Goal: Use online tool/utility: Utilize a website feature to perform a specific function

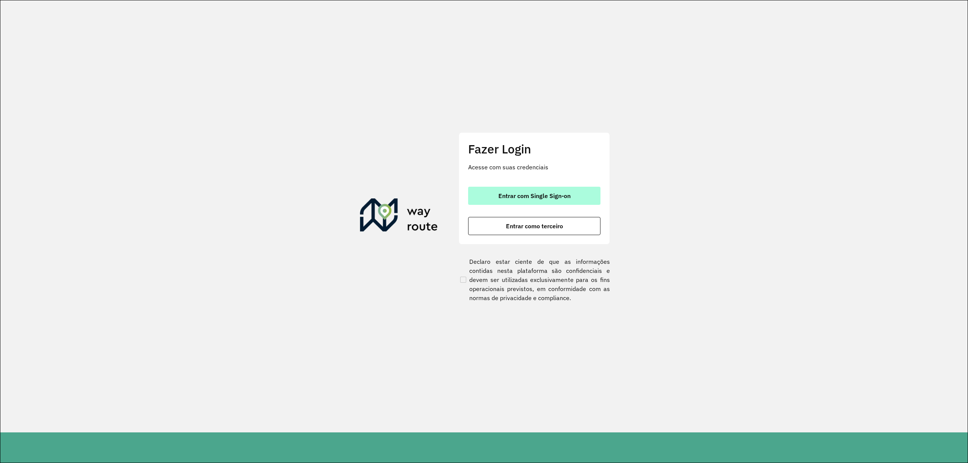
click at [488, 199] on button "Entrar com Single Sign-on" at bounding box center [534, 196] width 132 height 18
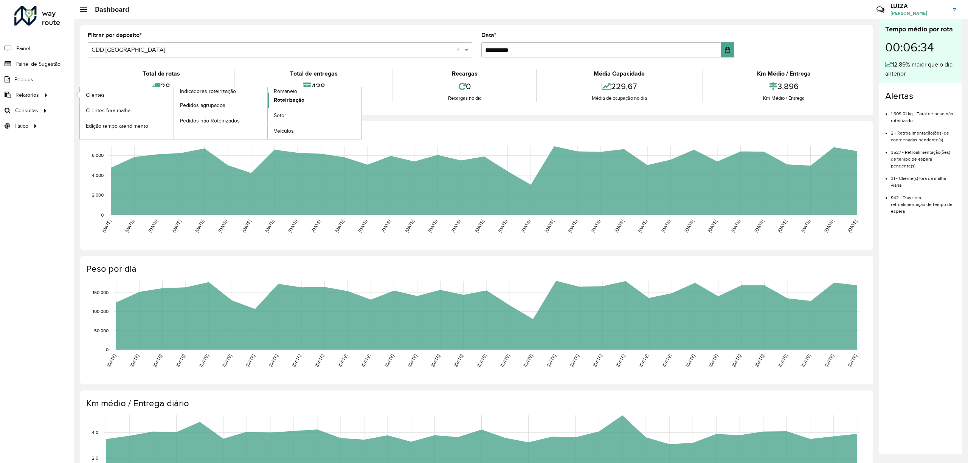
click at [296, 99] on span "Roteirização" at bounding box center [289, 100] width 31 height 8
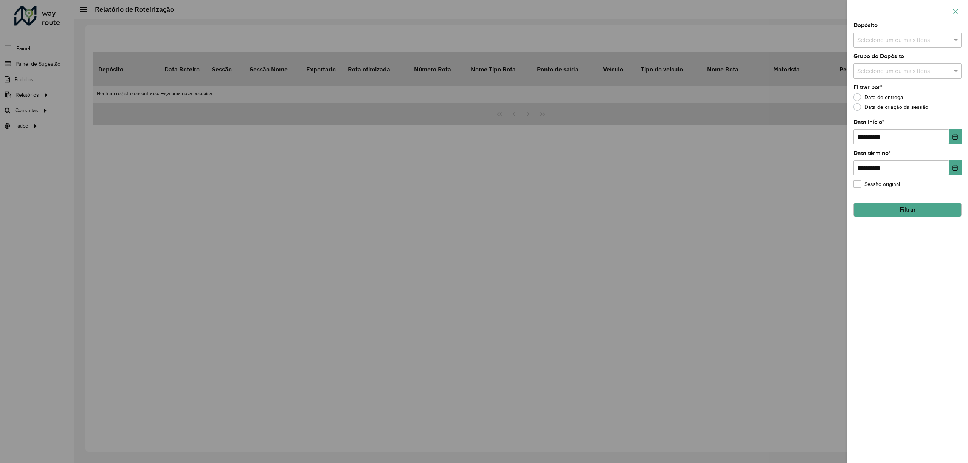
click at [953, 11] on icon "button" at bounding box center [955, 12] width 6 height 6
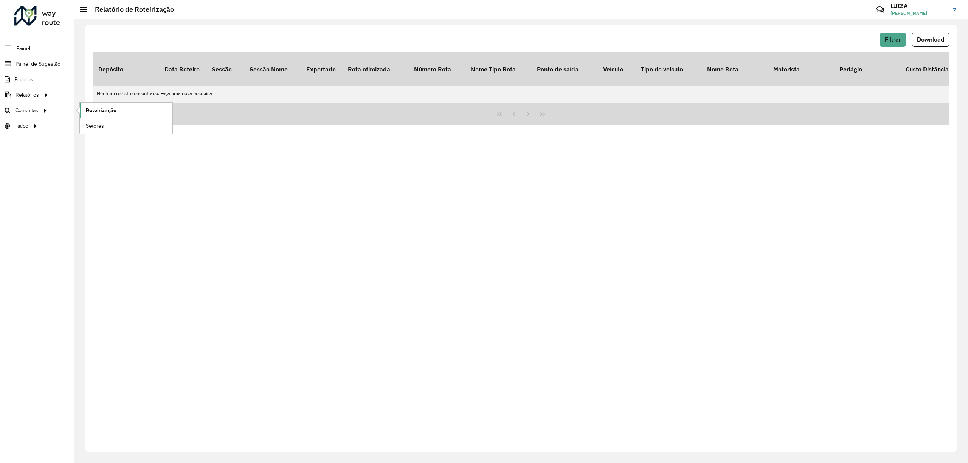
click at [98, 111] on span "Roteirização" at bounding box center [101, 111] width 31 height 8
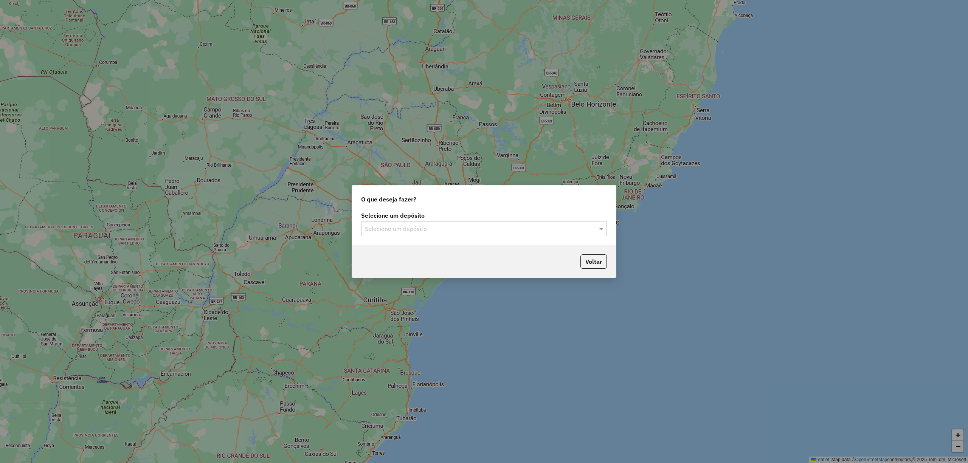
click at [380, 225] on input "text" at bounding box center [476, 229] width 223 height 9
click at [404, 264] on span "CDD [GEOGRAPHIC_DATA]" at bounding box center [401, 263] width 74 height 6
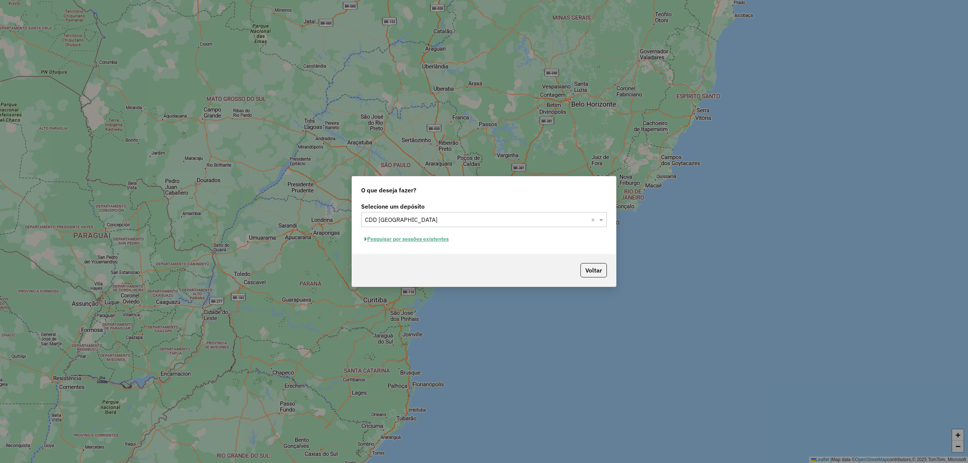
click at [415, 236] on button "Pesquisar por sessões existentes" at bounding box center [406, 239] width 91 height 12
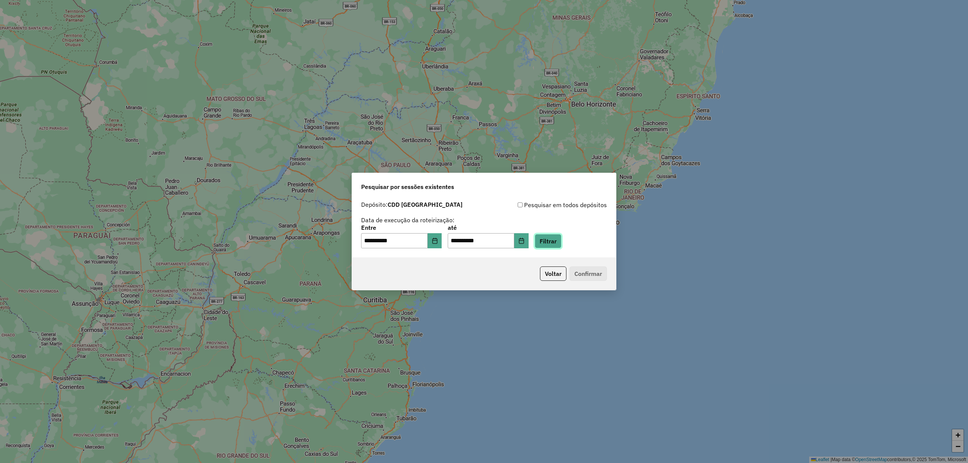
click at [548, 242] on button "Filtrar" at bounding box center [548, 241] width 27 height 14
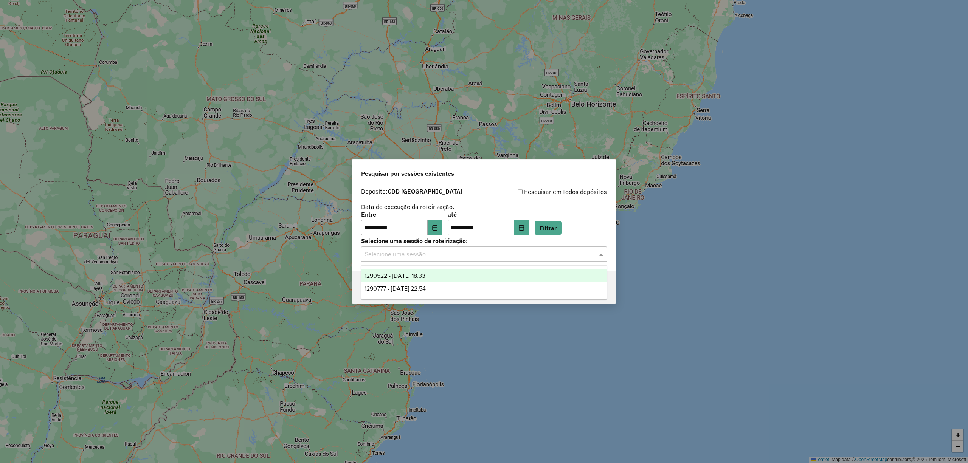
click at [472, 253] on input "text" at bounding box center [476, 254] width 223 height 9
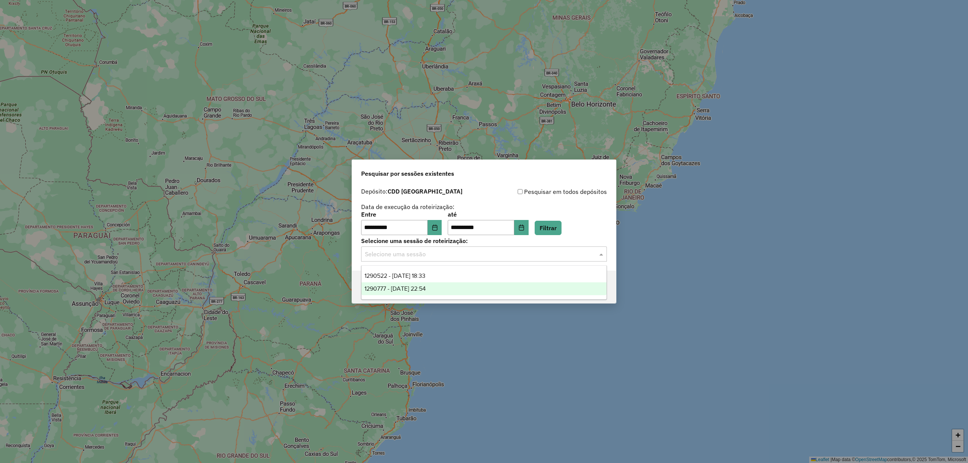
click at [426, 292] on span "1290777 - 08/10/2025 22:54" at bounding box center [394, 288] width 61 height 6
click at [454, 254] on input "text" at bounding box center [476, 254] width 223 height 9
click at [447, 290] on div "1290777 - 08/10/2025 22:54" at bounding box center [483, 288] width 245 height 13
click at [601, 284] on button "Confirmar" at bounding box center [587, 287] width 37 height 14
click at [448, 250] on input "text" at bounding box center [476, 254] width 223 height 9
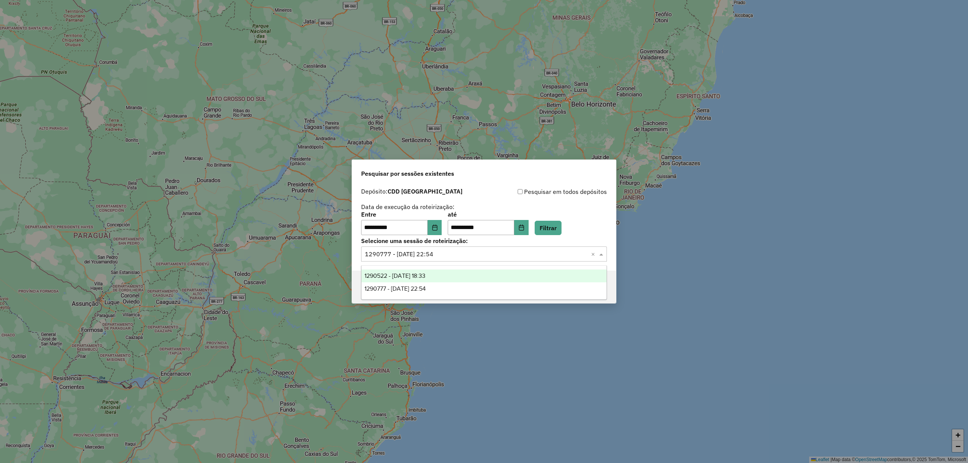
click at [425, 275] on span "1290522 - 08/10/2025 18:33" at bounding box center [394, 276] width 61 height 6
click at [598, 284] on button "Confirmar" at bounding box center [587, 287] width 37 height 14
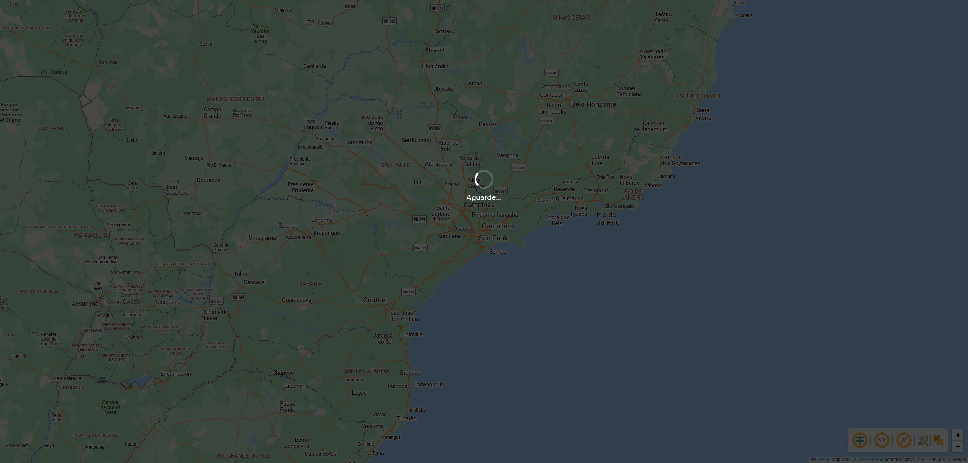
click at [484, 180] on div at bounding box center [483, 178] width 23 height 23
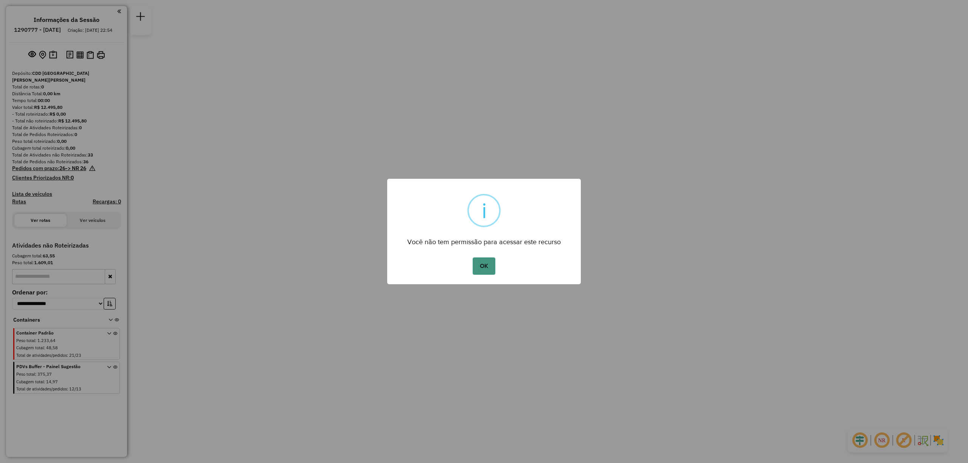
click at [486, 270] on button "OK" at bounding box center [484, 265] width 22 height 17
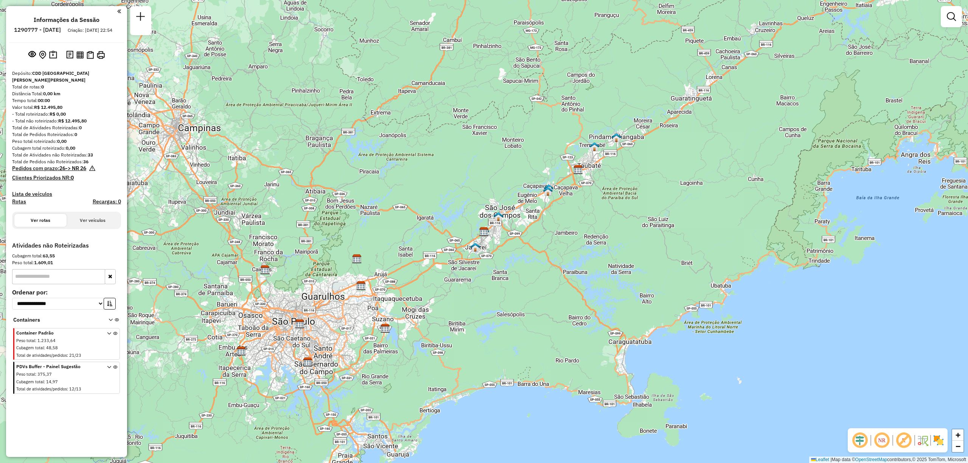
click at [115, 366] on icon at bounding box center [115, 379] width 4 height 28
click at [118, 9] on em at bounding box center [119, 11] width 4 height 7
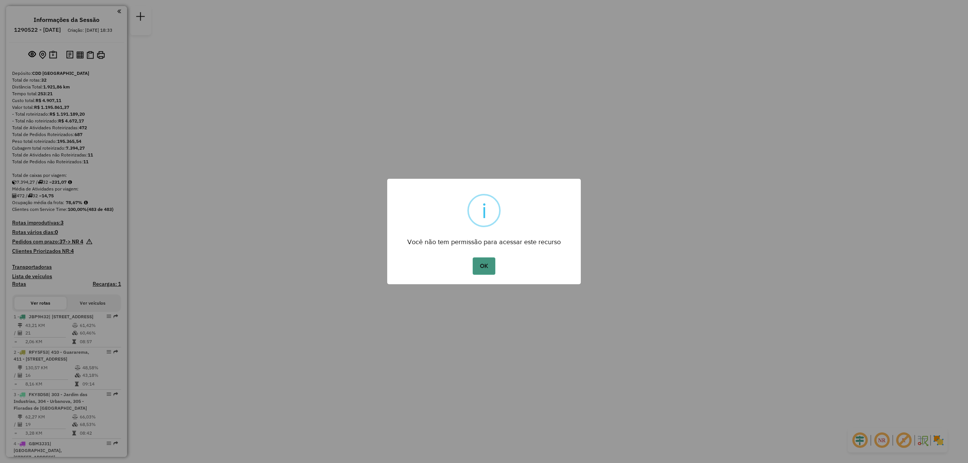
click at [491, 271] on button "OK" at bounding box center [484, 265] width 22 height 17
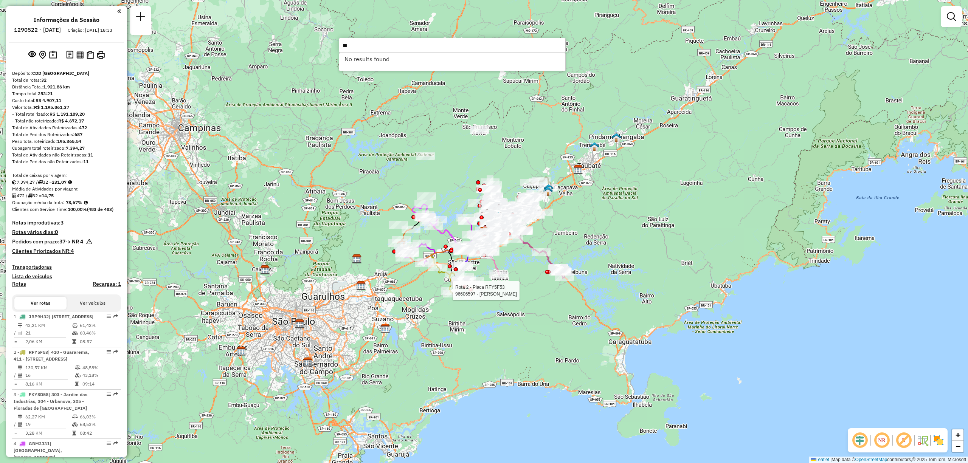
type input "*"
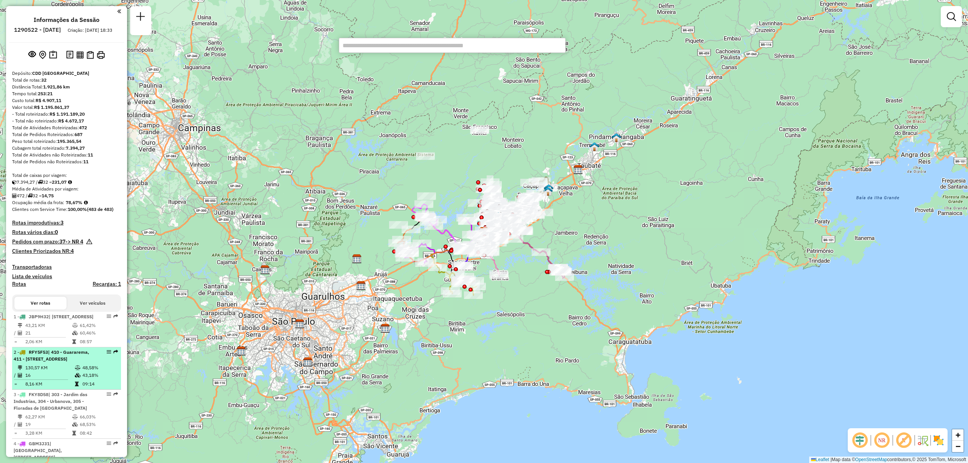
scroll to position [101, 0]
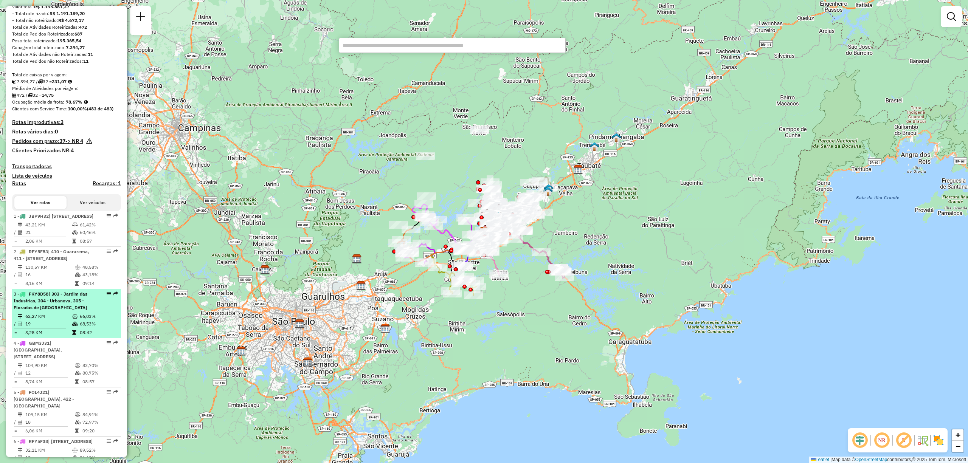
click at [45, 320] on td "62,27 KM" at bounding box center [48, 317] width 47 height 8
select select "**********"
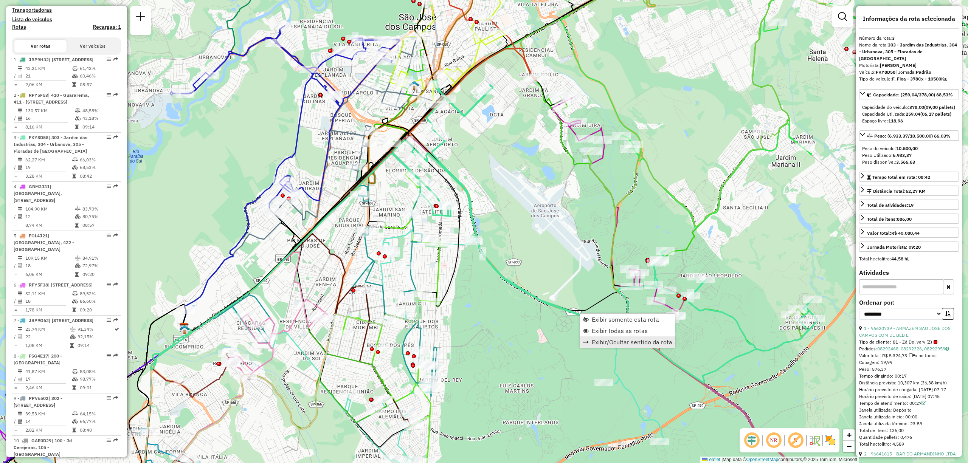
scroll to position [411, 0]
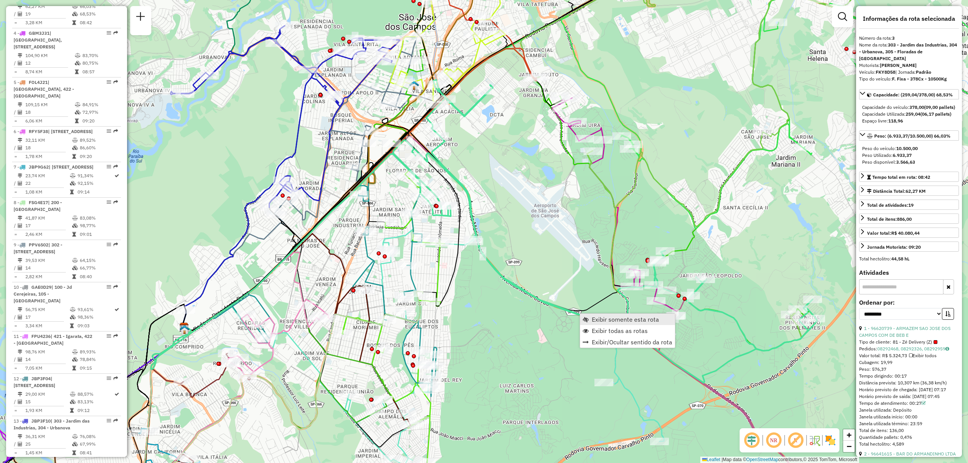
click at [599, 320] on span "Exibir somente esta rota" at bounding box center [625, 319] width 67 height 6
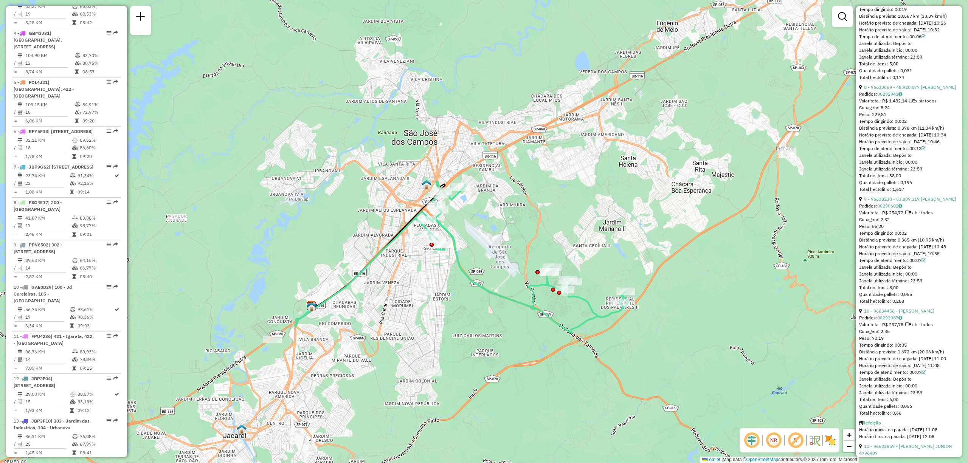
scroll to position [1109, 0]
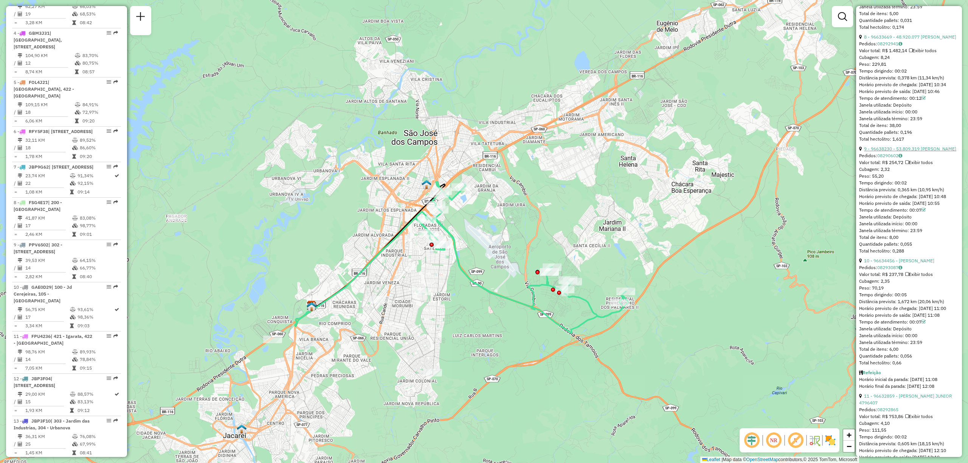
click at [919, 152] on link "9 - 96638230 - 53.809.319 [PERSON_NAME]" at bounding box center [910, 149] width 92 height 6
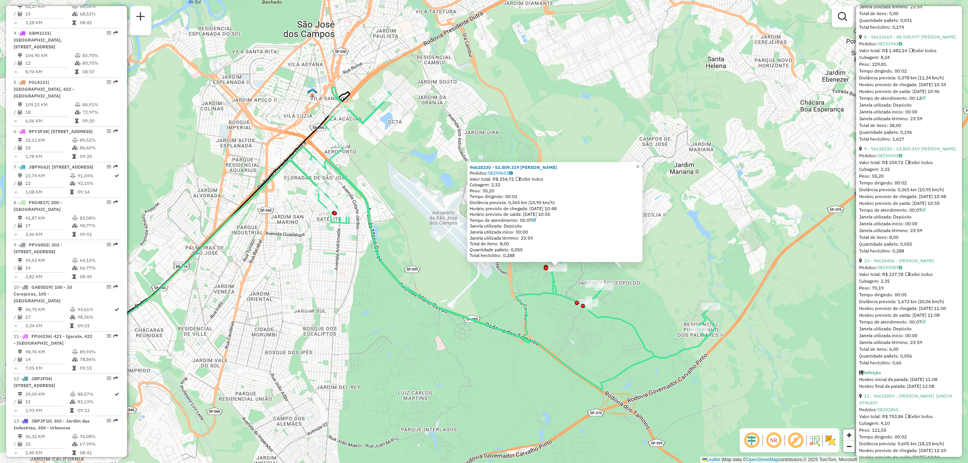
drag, startPoint x: 284, startPoint y: 115, endPoint x: 334, endPoint y: 174, distance: 77.3
click at [334, 174] on div "96638230 - 53.809.319 [PERSON_NAME] Pedidos: 08290602 Valor total: R$ 254,72 Ex…" at bounding box center [484, 231] width 968 height 463
click at [640, 165] on span "×" at bounding box center [638, 166] width 3 height 6
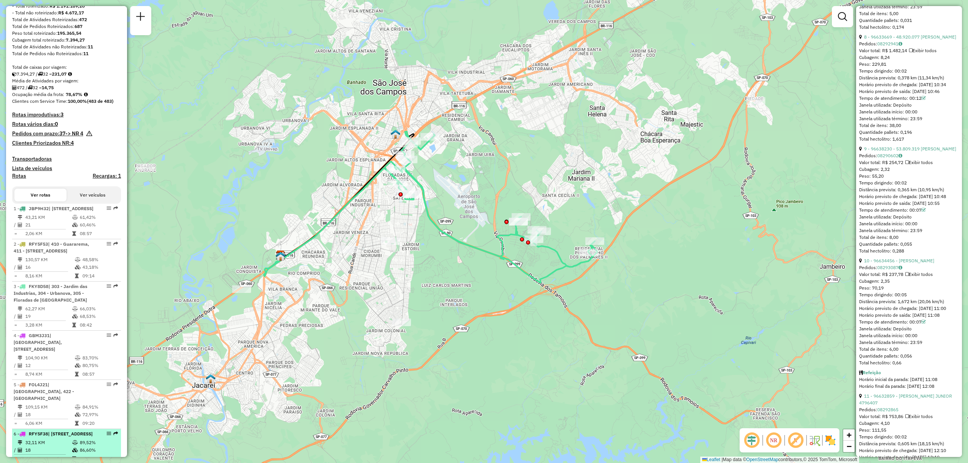
scroll to position [0, 0]
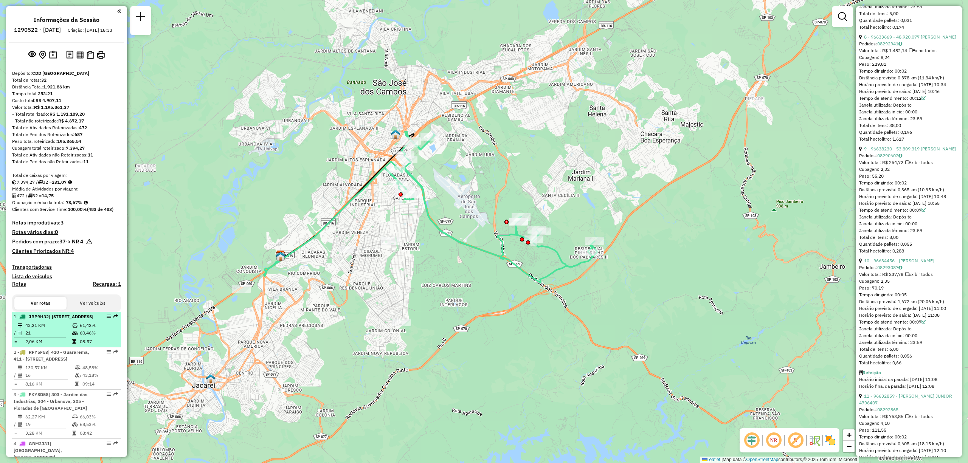
click at [53, 319] on span "| [STREET_ADDRESS]" at bounding box center [71, 317] width 45 height 6
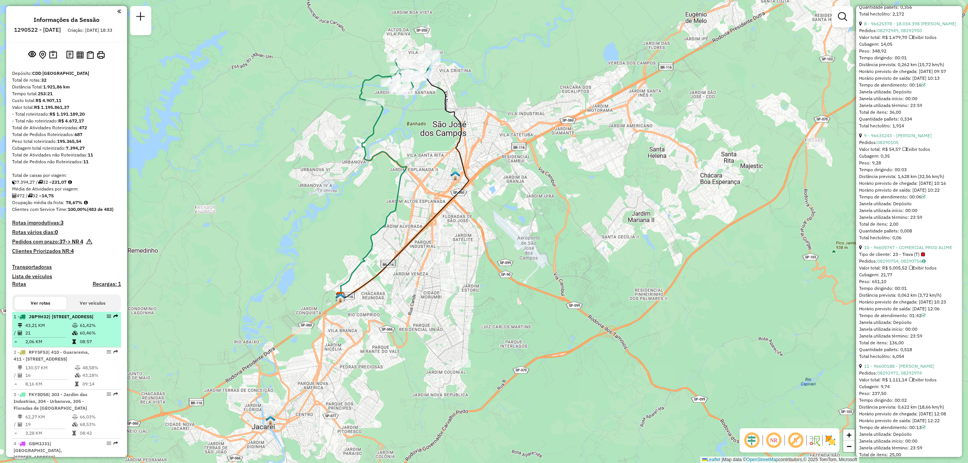
scroll to position [1123, 0]
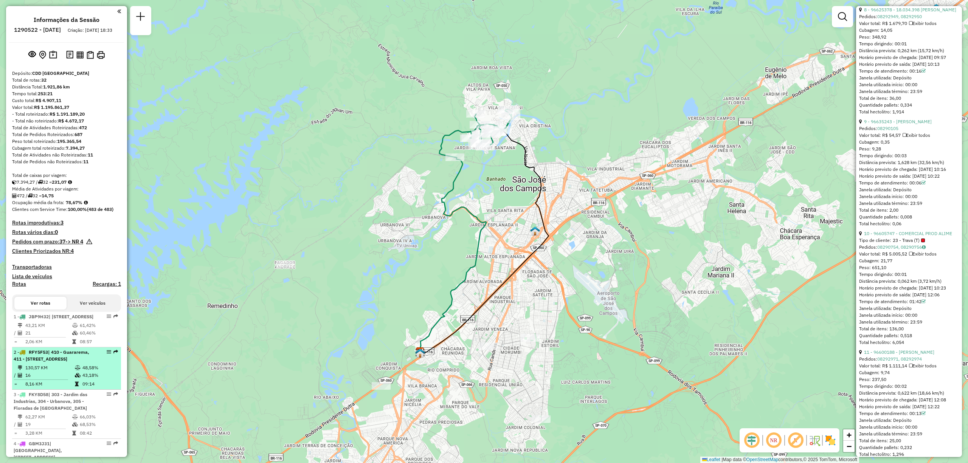
click at [64, 362] on span "| 410 - Guararema, 411 - [STREET_ADDRESS]" at bounding box center [52, 355] width 76 height 12
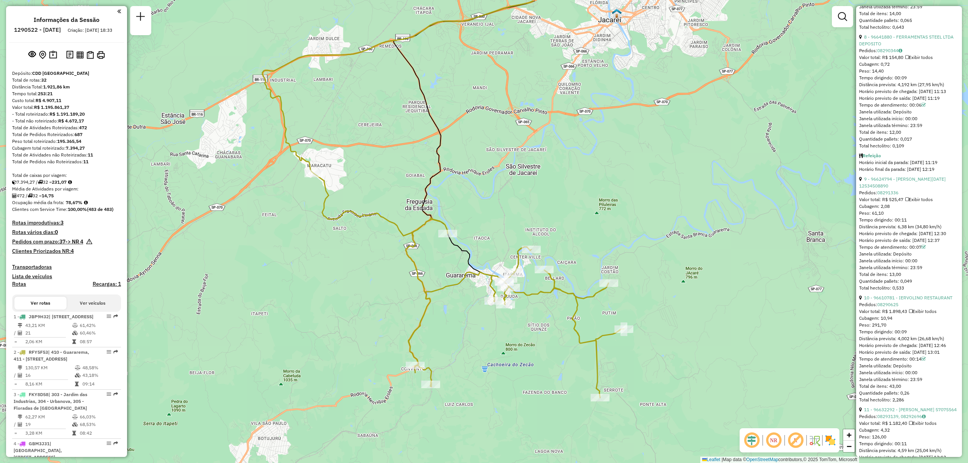
drag, startPoint x: 383, startPoint y: 119, endPoint x: 376, endPoint y: 166, distance: 47.4
click at [376, 166] on div "Janela de atendimento Grade de atendimento Capacidade Transportadoras Veículos …" at bounding box center [484, 231] width 968 height 463
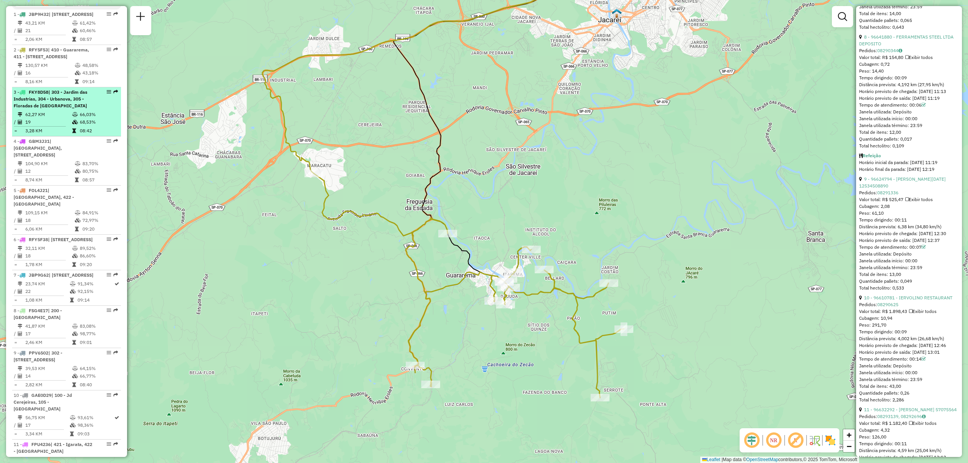
scroll to position [252, 0]
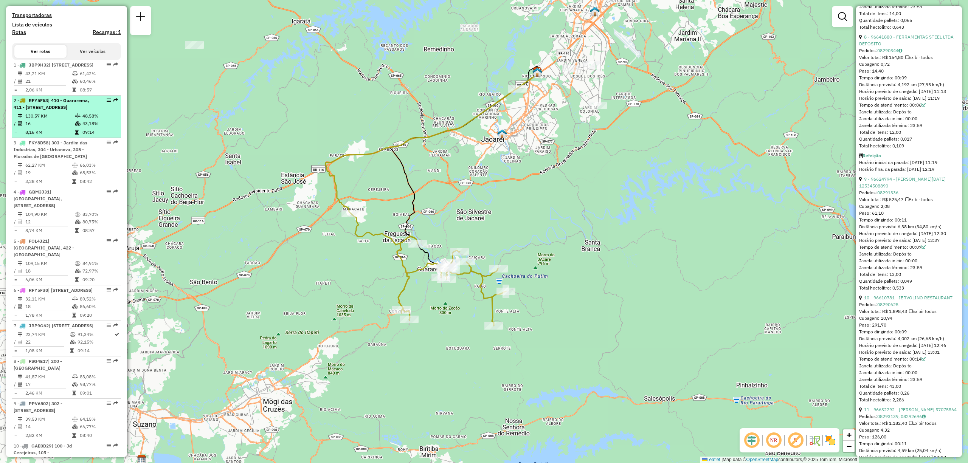
click at [59, 138] on li "2 - RFY5F53 | 410 - Guararema, 411 - [GEOGRAPHIC_DATA], 412 - [GEOGRAPHIC_DATA]…" at bounding box center [66, 117] width 109 height 42
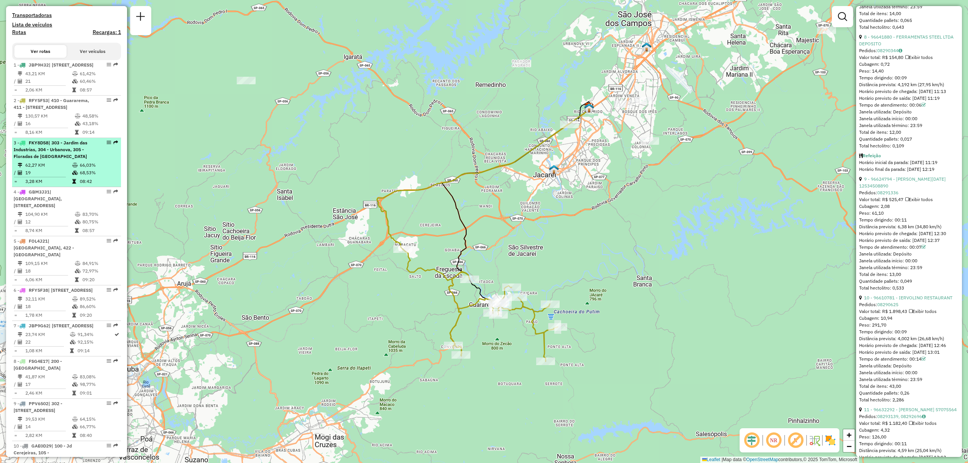
click at [51, 169] on td "62,27 KM" at bounding box center [48, 165] width 47 height 8
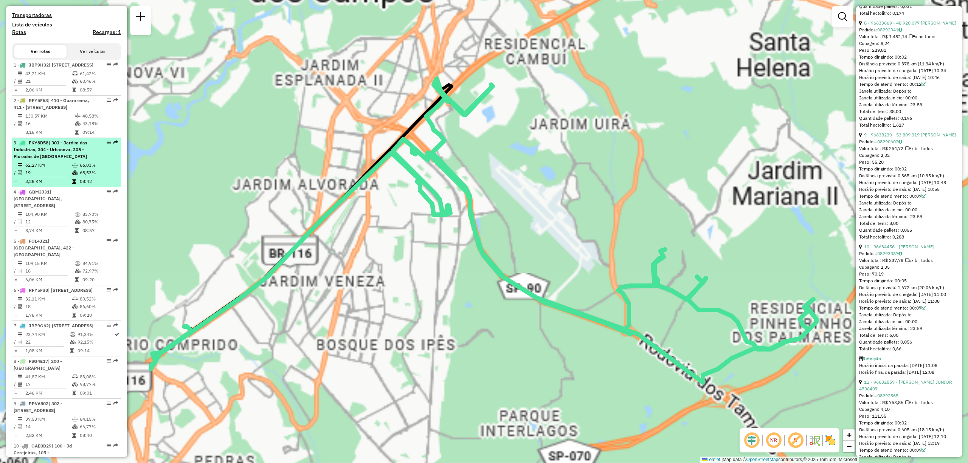
scroll to position [1109, 0]
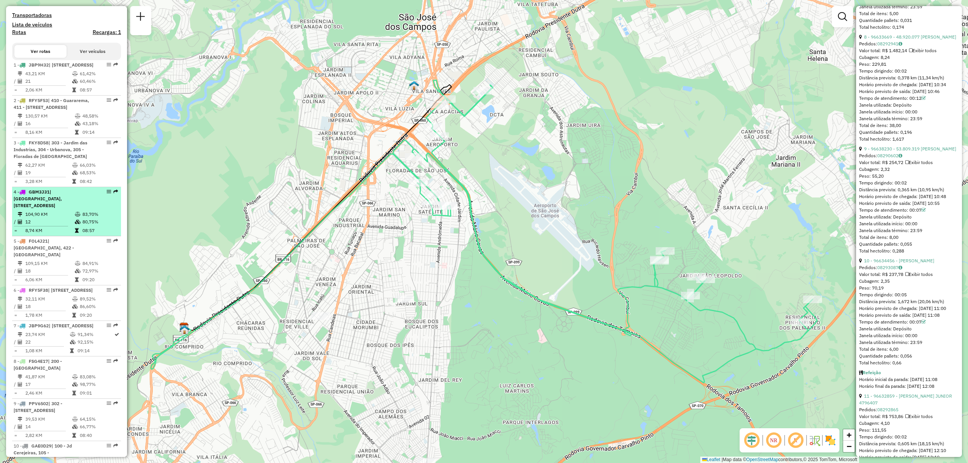
click at [45, 218] on td "104,90 KM" at bounding box center [50, 215] width 50 height 8
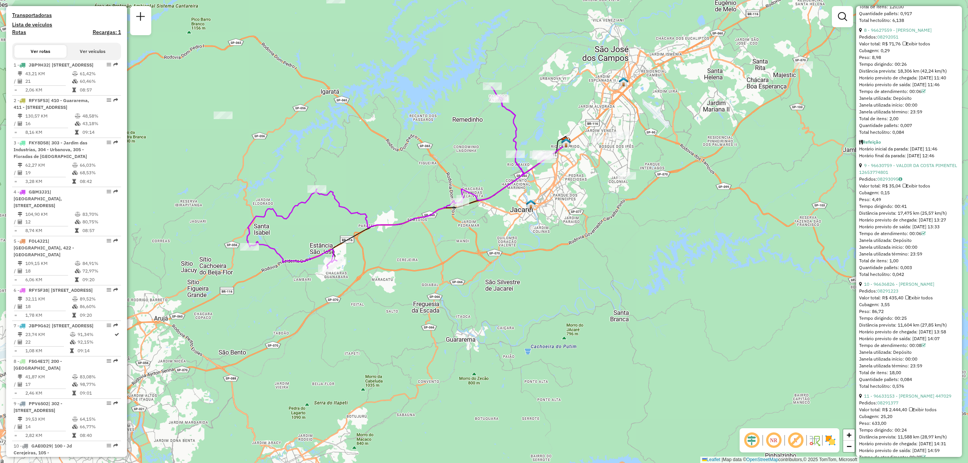
drag, startPoint x: 280, startPoint y: 187, endPoint x: 359, endPoint y: 163, distance: 83.0
click at [359, 163] on div "Janela de atendimento Grade de atendimento Capacidade Transportadoras Veículos …" at bounding box center [484, 231] width 968 height 463
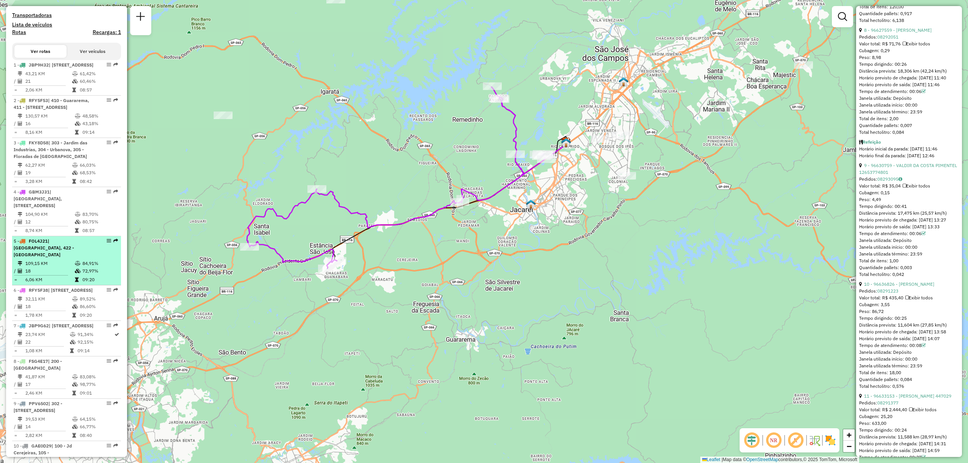
click at [54, 275] on td "18" at bounding box center [50, 271] width 50 height 8
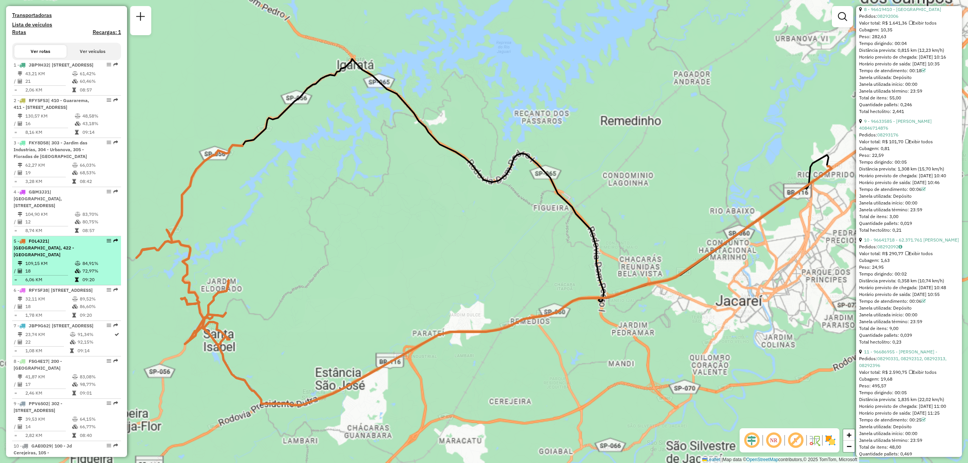
scroll to position [1115, 0]
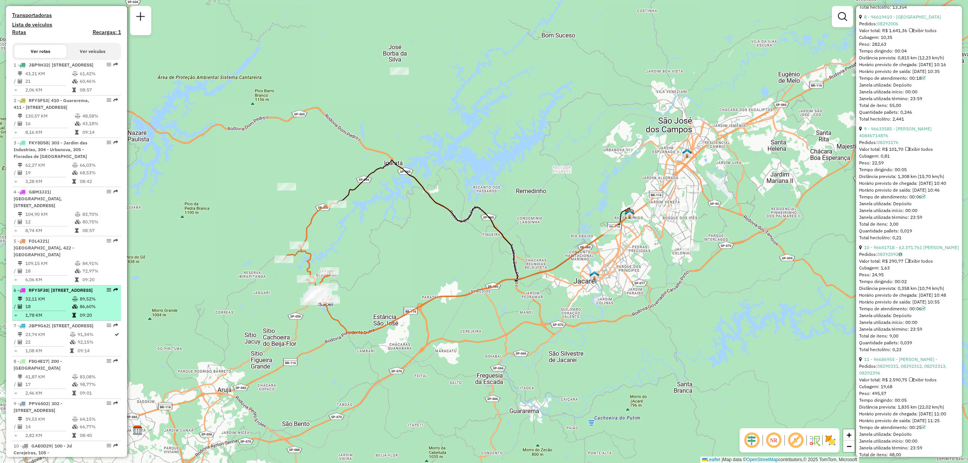
click at [54, 294] on div "6 - RFY5F38 | 400 - [GEOGRAPHIC_DATA], 401 - [GEOGRAPHIC_DATA] - [GEOGRAPHIC_DA…" at bounding box center [54, 290] width 80 height 7
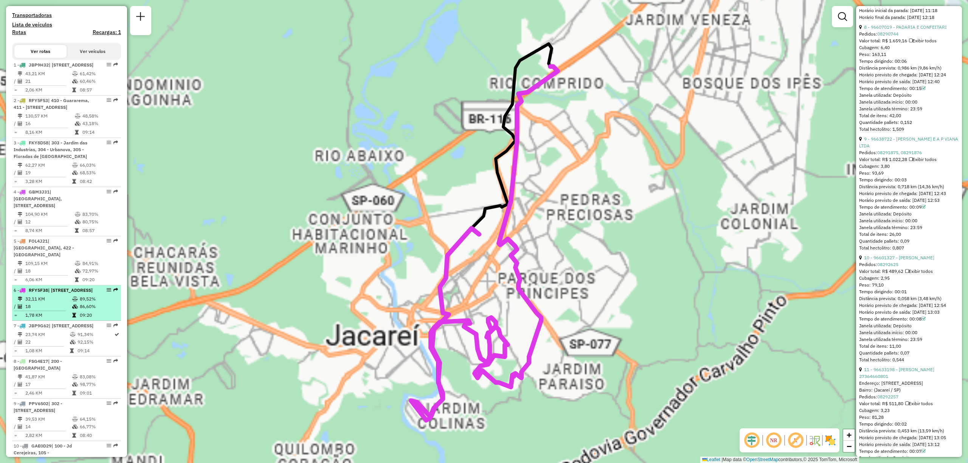
scroll to position [1130, 0]
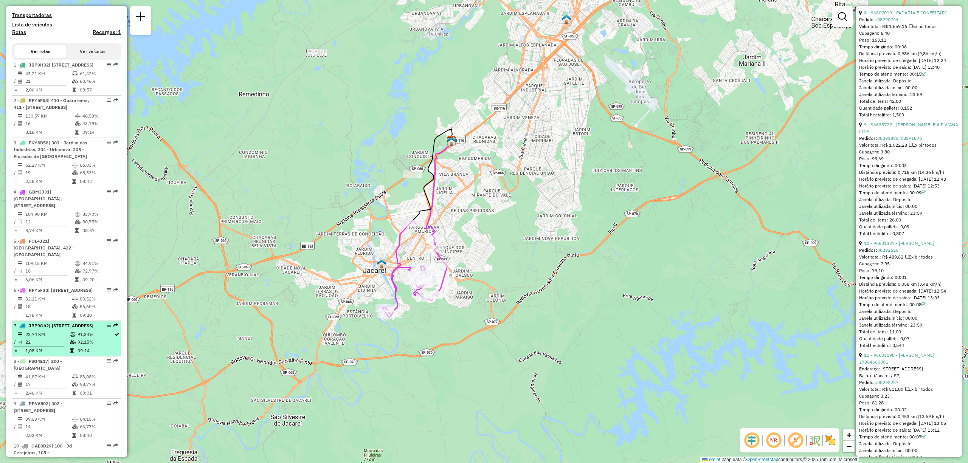
click at [50, 338] on td "23,74 KM" at bounding box center [47, 335] width 45 height 8
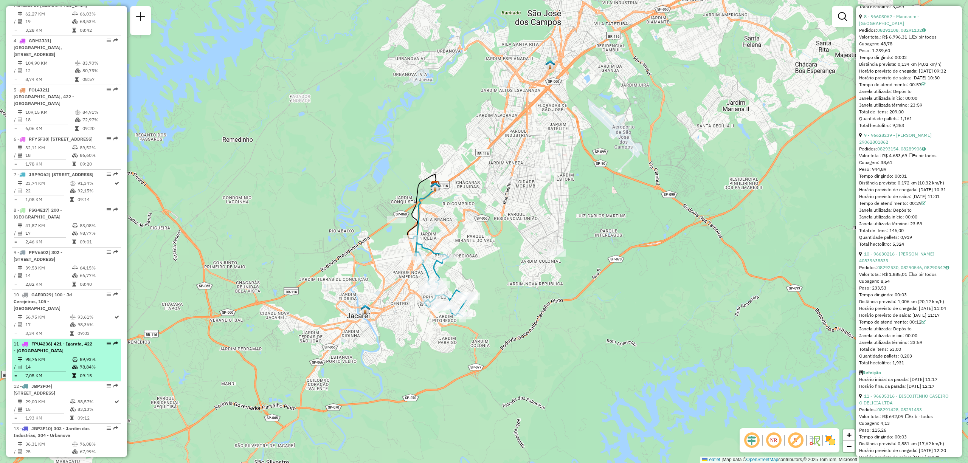
scroll to position [454, 0]
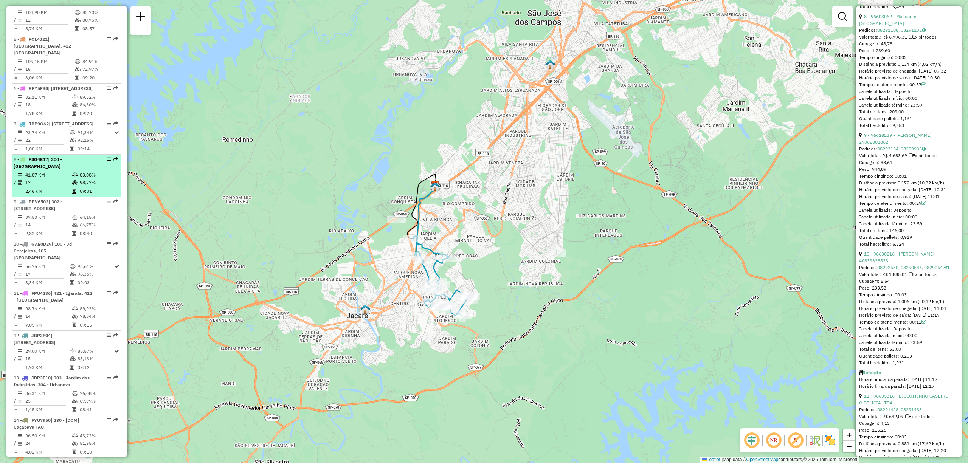
click at [49, 170] on div "8 - FSG4E17 | 200 - [GEOGRAPHIC_DATA]" at bounding box center [54, 163] width 80 height 14
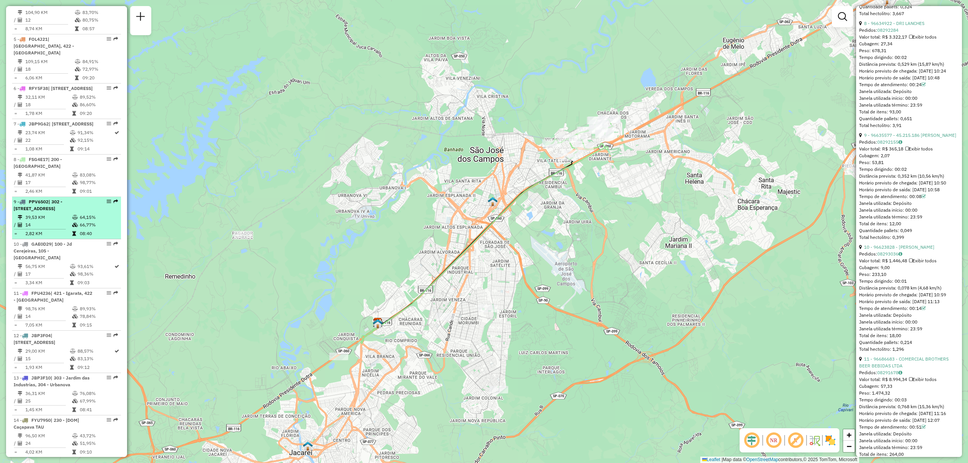
click at [52, 211] on span "| 302 - [STREET_ADDRESS]" at bounding box center [38, 205] width 49 height 12
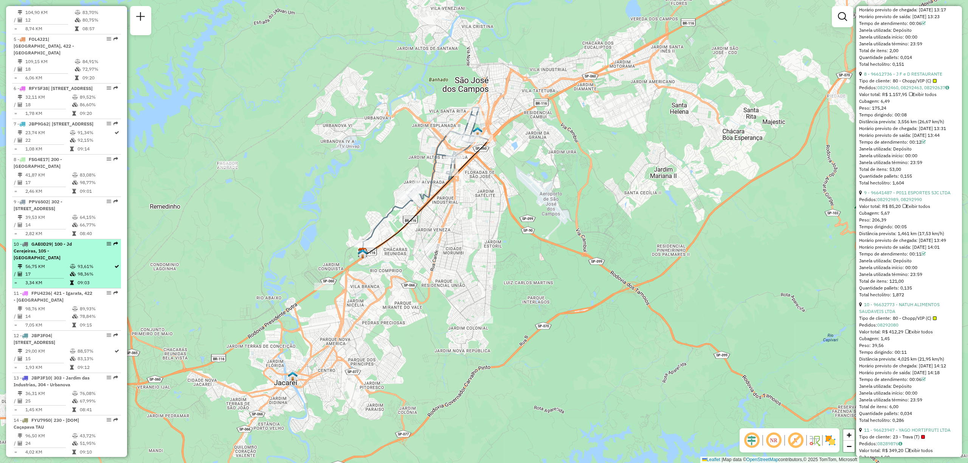
click at [48, 270] on td "56,75 KM" at bounding box center [47, 267] width 45 height 8
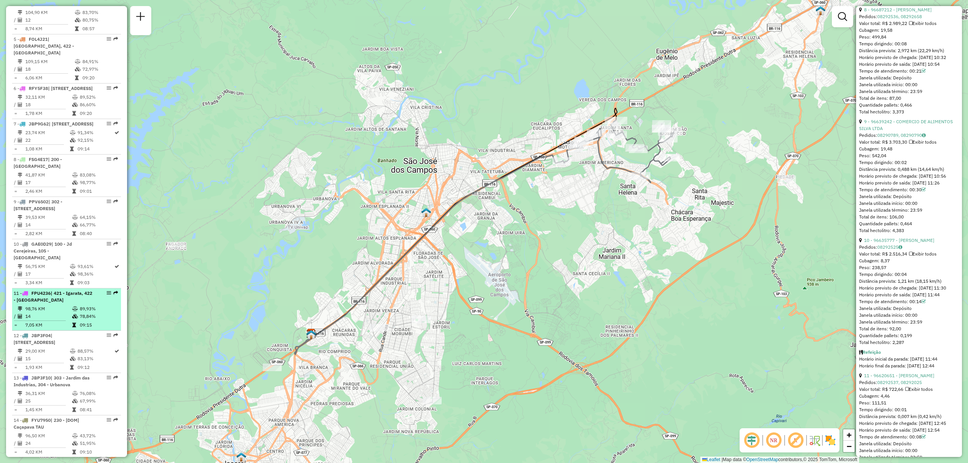
click at [46, 331] on li "11 - FPU4236 | 421 - Igarata, 422 - [GEOGRAPHIC_DATA] 98,76 KM 89,93% / 14 78,8…" at bounding box center [66, 309] width 109 height 42
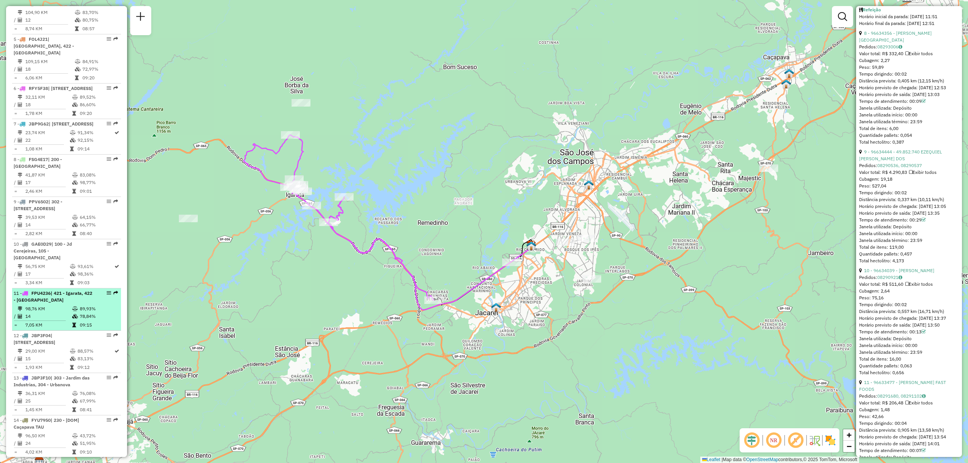
scroll to position [554, 0]
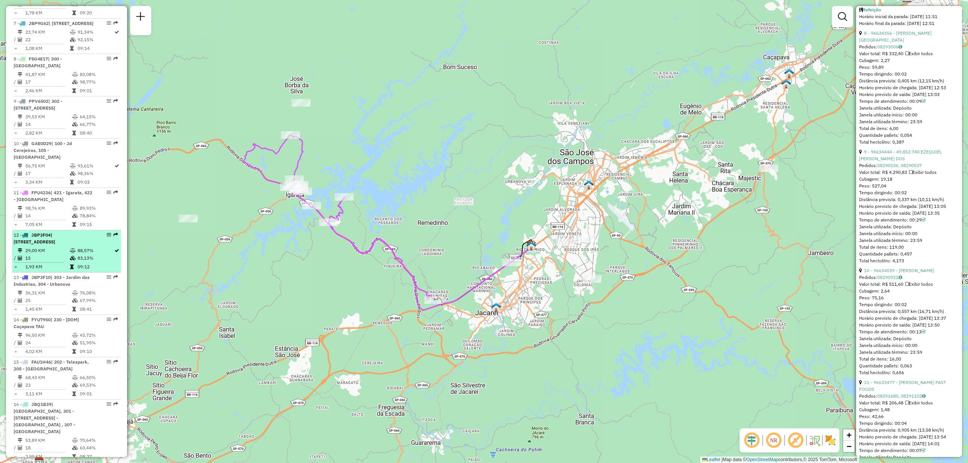
click at [55, 245] on span "| [STREET_ADDRESS]" at bounding box center [35, 238] width 42 height 12
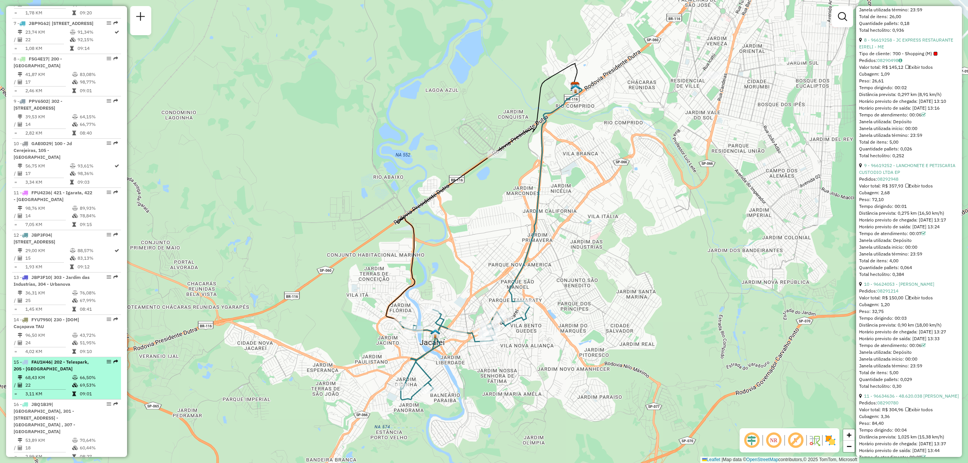
scroll to position [655, 0]
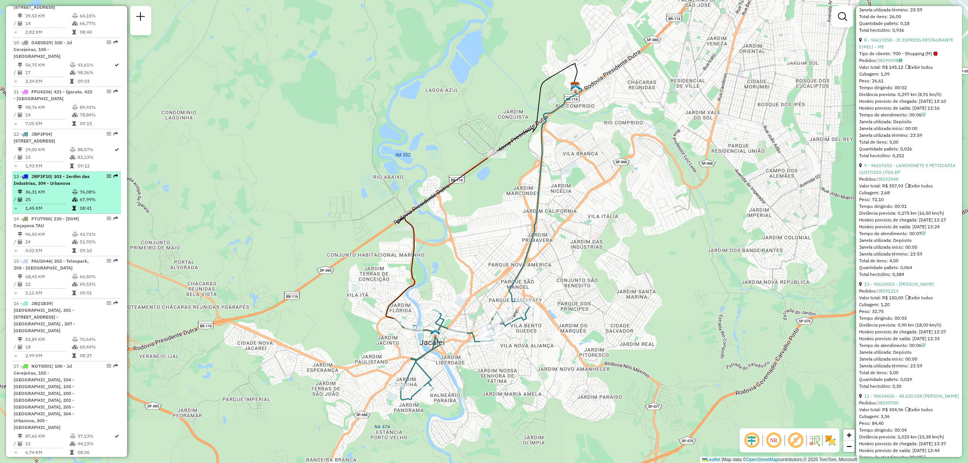
click at [43, 186] on span "| 303 - Jardim das Industrias, 304 - Urbanova" at bounding box center [52, 180] width 76 height 12
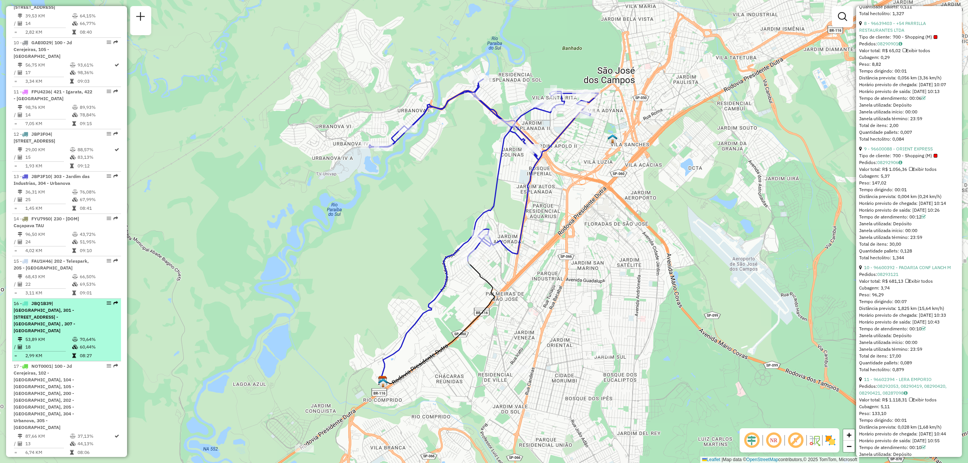
click at [52, 333] on span "| [GEOGRAPHIC_DATA], 301 - [STREET_ADDRESS] - [GEOGRAPHIC_DATA] , 307 - [GEOGRA…" at bounding box center [45, 317] width 62 height 33
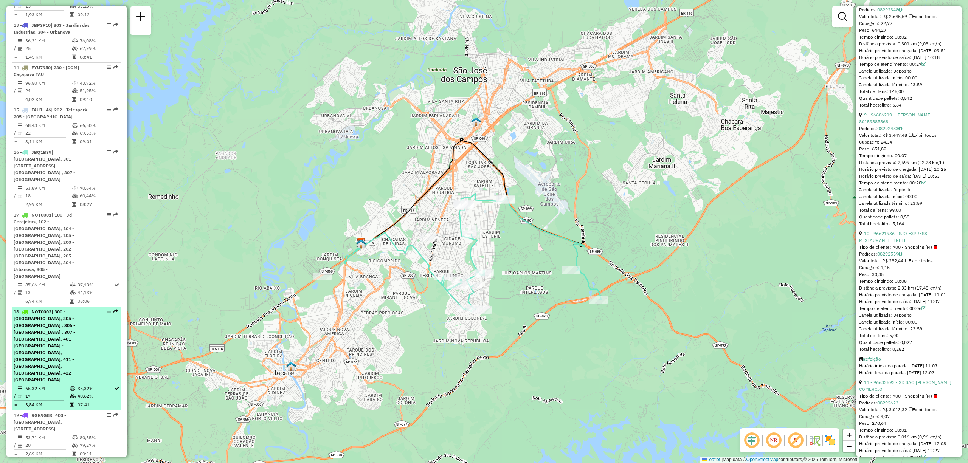
scroll to position [857, 0]
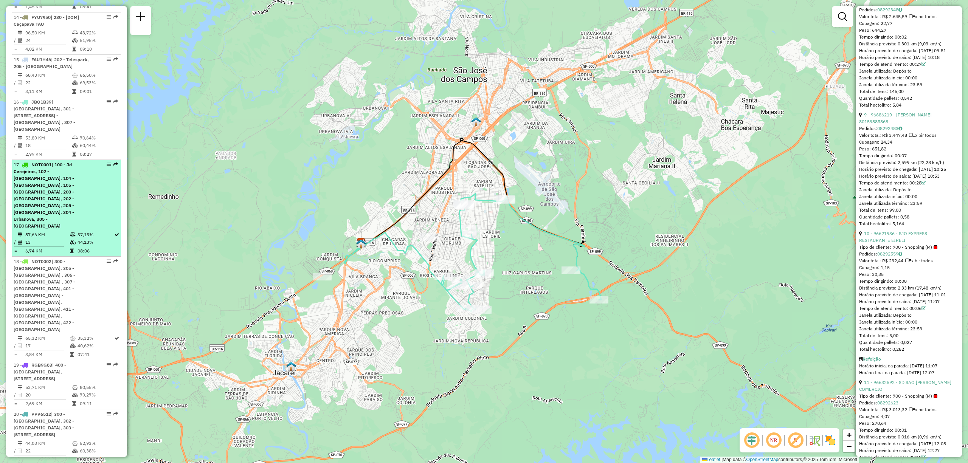
click at [43, 229] on span "| 100 - Jd Cerejeiras, 102 - [GEOGRAPHIC_DATA], 104 - [GEOGRAPHIC_DATA], 105 - …" at bounding box center [44, 195] width 60 height 67
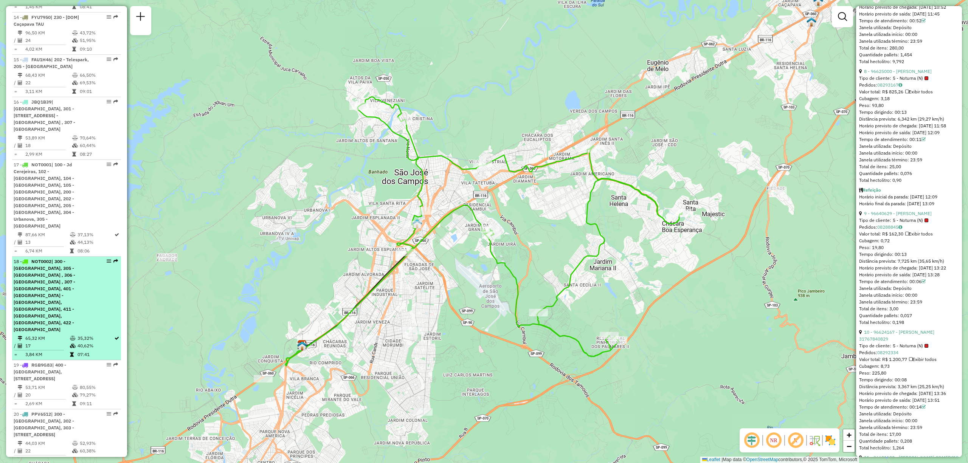
click at [61, 320] on span "| 300 - [GEOGRAPHIC_DATA], 305 - [GEOGRAPHIC_DATA] , 306 - [GEOGRAPHIC_DATA] , …" at bounding box center [45, 296] width 62 height 74
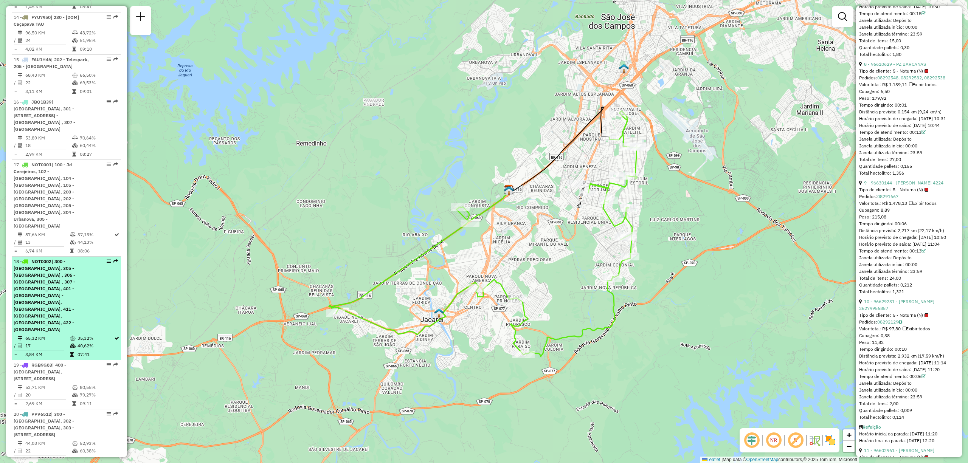
scroll to position [907, 0]
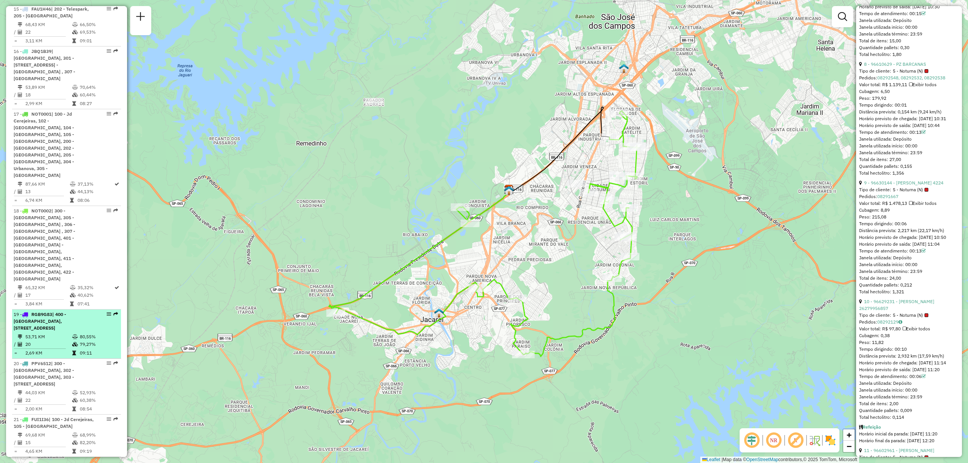
click at [67, 330] on div "19 - RGB9G83 | 400 - [GEOGRAPHIC_DATA], 403 - Pq [GEOGRAPHIC_DATA], 411 - [GEOG…" at bounding box center [54, 321] width 80 height 20
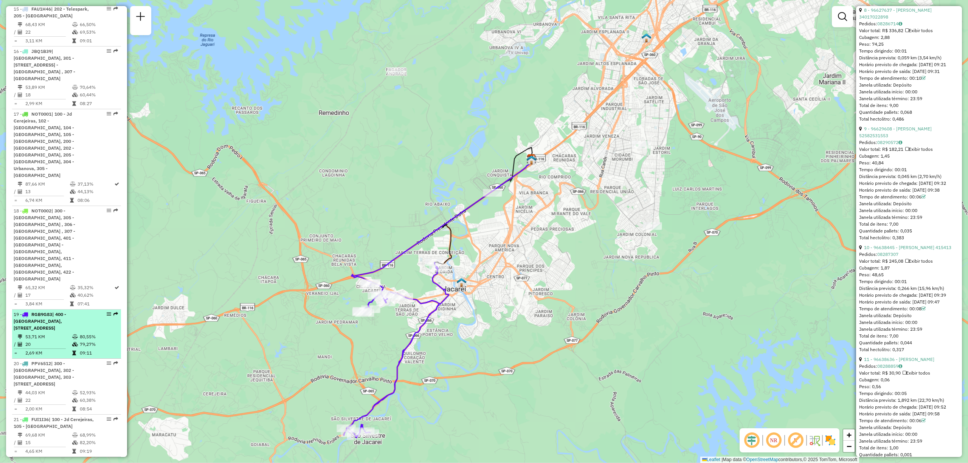
scroll to position [1123, 0]
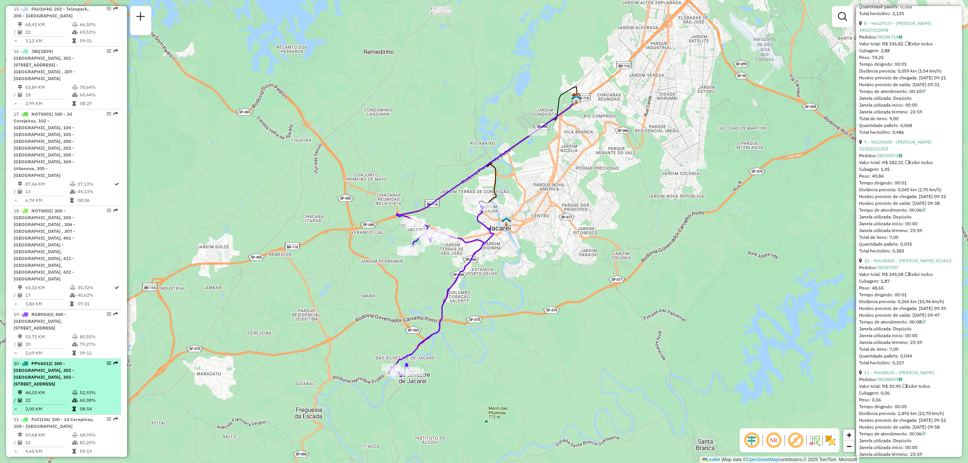
click at [58, 385] on span "| 300 - [GEOGRAPHIC_DATA], 302 - [GEOGRAPHIC_DATA], 303 - [STREET_ADDRESS]" at bounding box center [44, 374] width 60 height 26
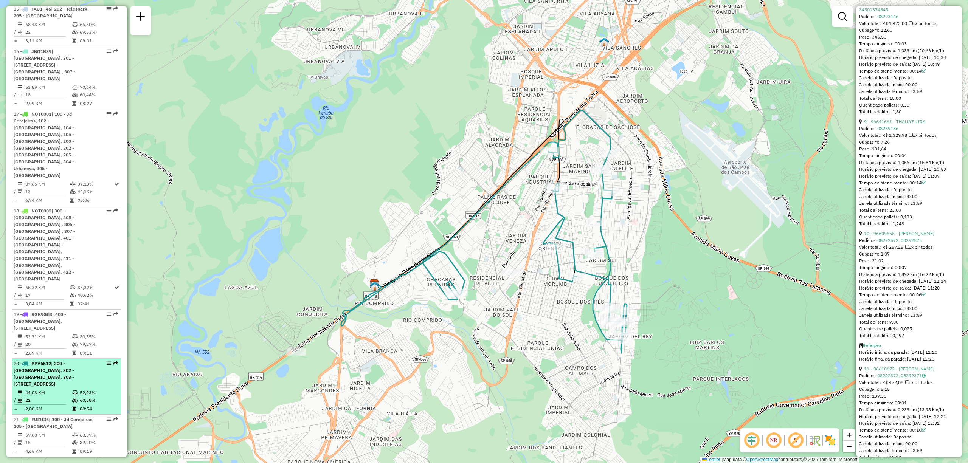
scroll to position [1059, 0]
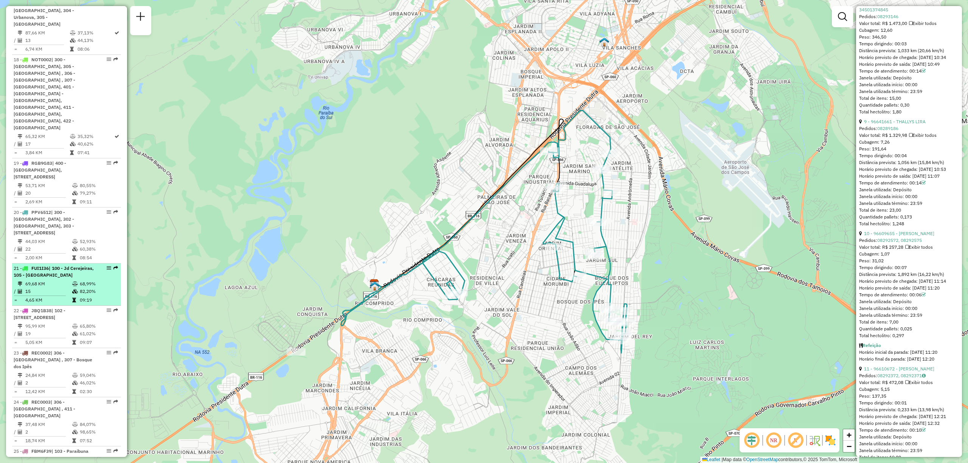
click at [60, 278] on span "| 100 - Jd Cerejeiras, 105 - [GEOGRAPHIC_DATA]" at bounding box center [54, 271] width 80 height 12
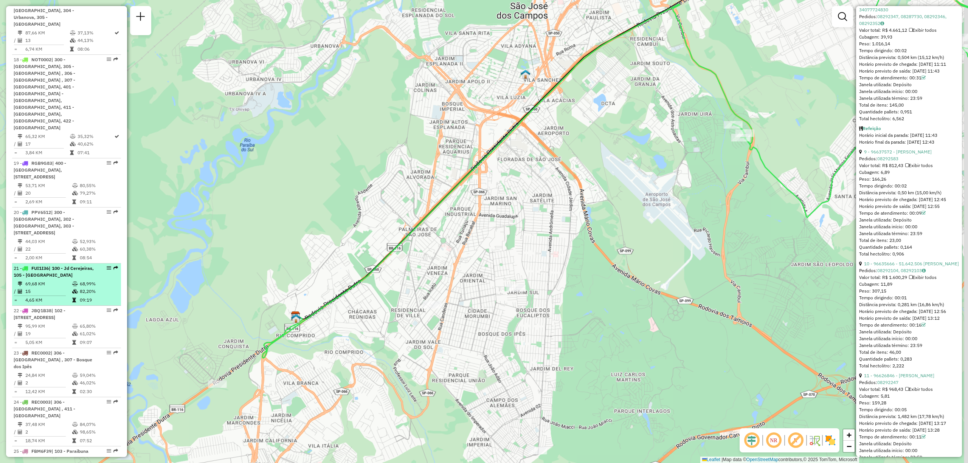
scroll to position [1123, 0]
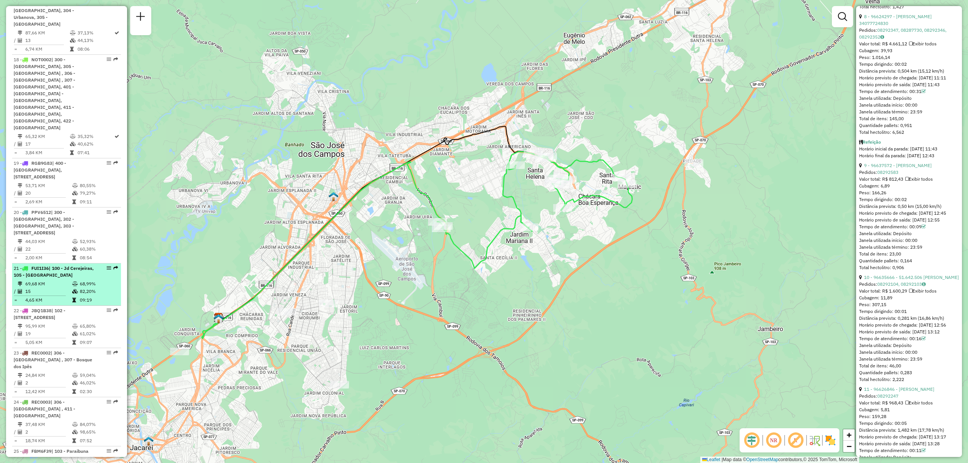
click at [62, 278] on span "| 100 - Jd Cerejeiras, 105 - [GEOGRAPHIC_DATA]" at bounding box center [54, 271] width 80 height 12
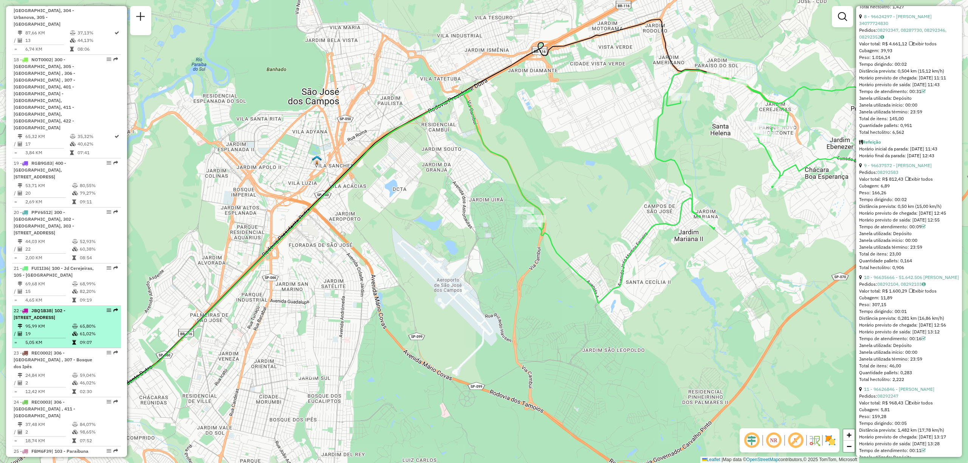
click at [64, 321] on div "22 - JBQ1B38 | 102 - [STREET_ADDRESS]" at bounding box center [54, 314] width 80 height 14
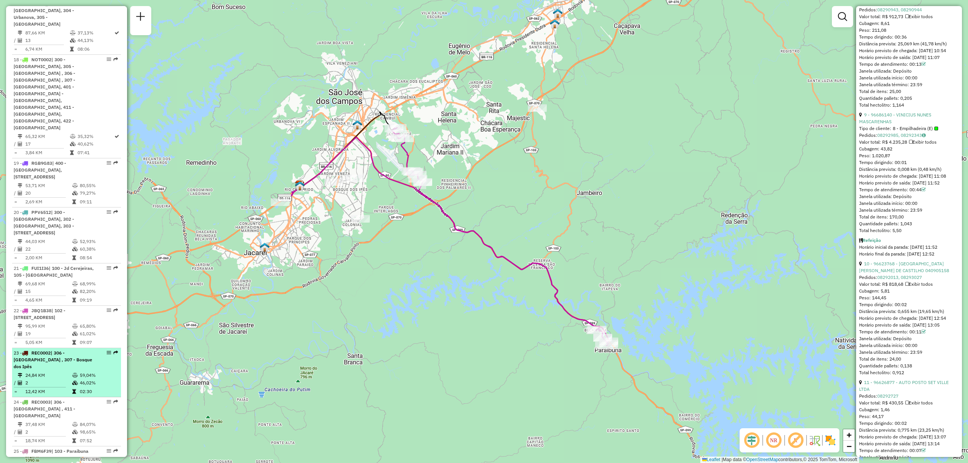
click at [55, 379] on td "24,84 KM" at bounding box center [48, 376] width 47 height 8
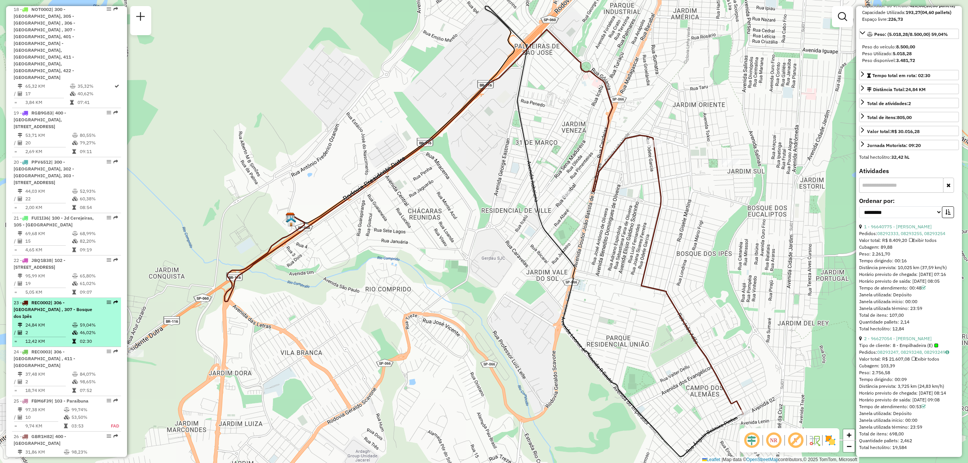
scroll to position [1159, 0]
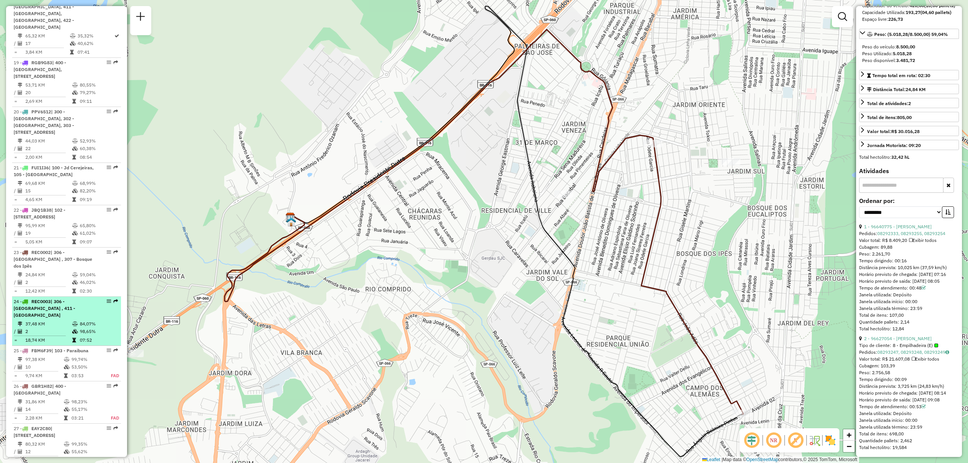
click at [63, 313] on span "| 306 - [GEOGRAPHIC_DATA] , 411 - [GEOGRAPHIC_DATA]" at bounding box center [45, 308] width 62 height 19
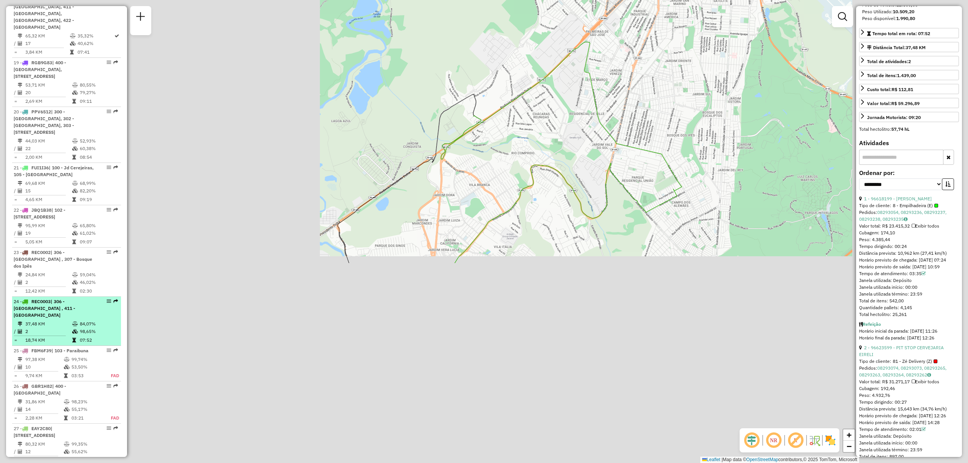
scroll to position [195, 0]
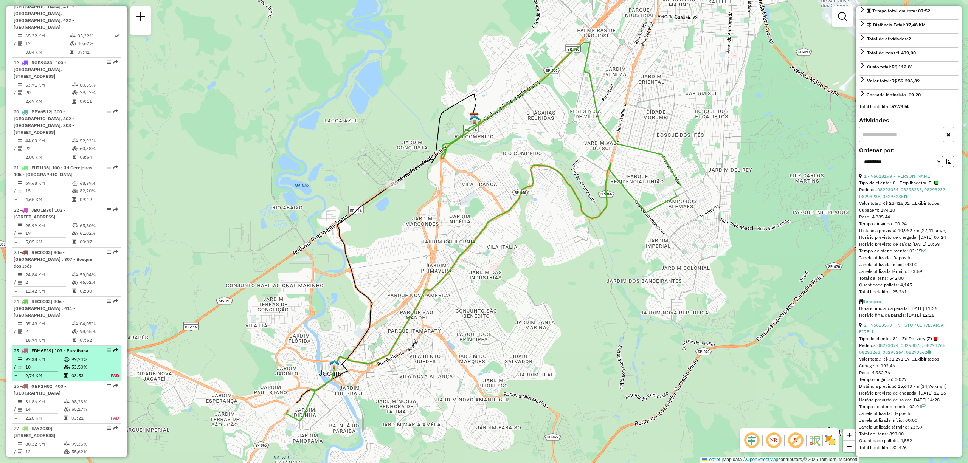
click at [59, 371] on td "10" at bounding box center [44, 367] width 39 height 8
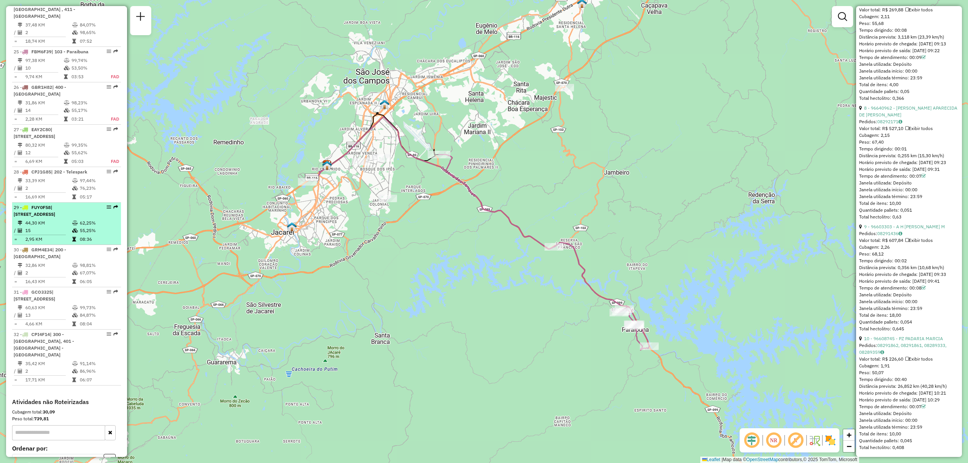
scroll to position [1408, 0]
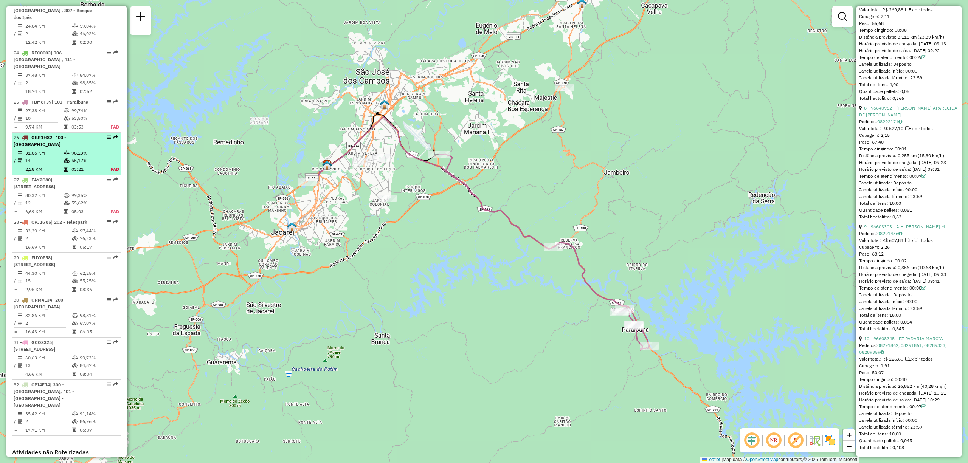
click at [38, 157] on td "31,86 KM" at bounding box center [44, 153] width 39 height 8
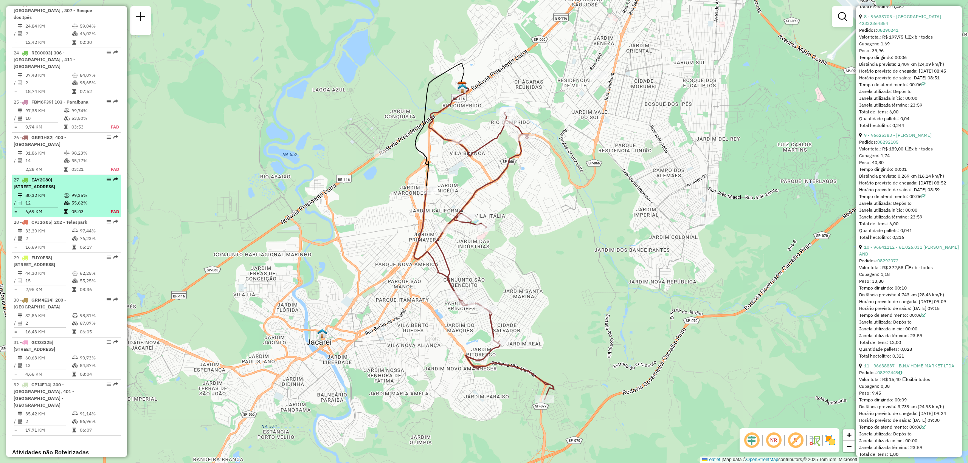
click at [40, 199] on td "80,32 KM" at bounding box center [44, 196] width 39 height 8
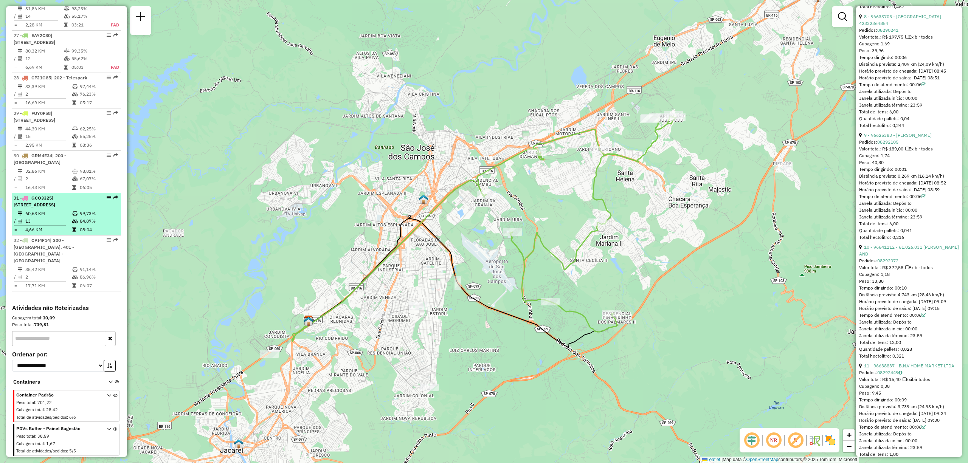
scroll to position [1544, 0]
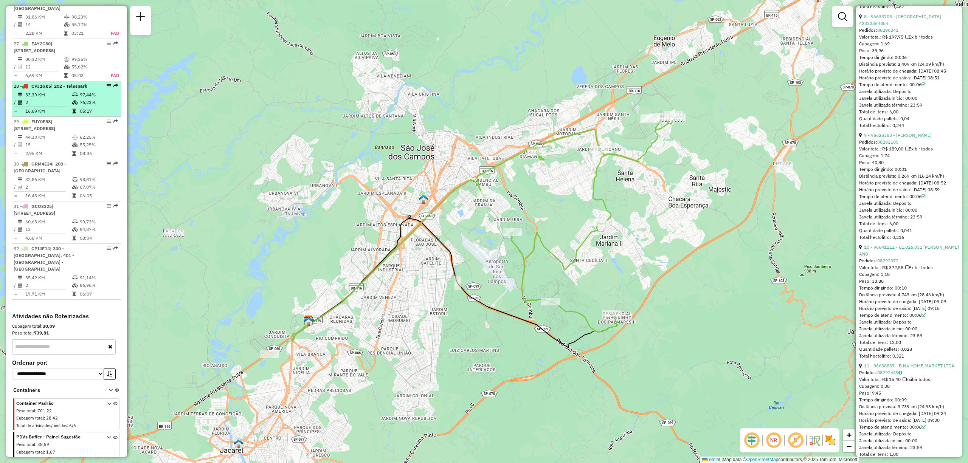
click at [43, 106] on td "2" at bounding box center [48, 103] width 47 height 8
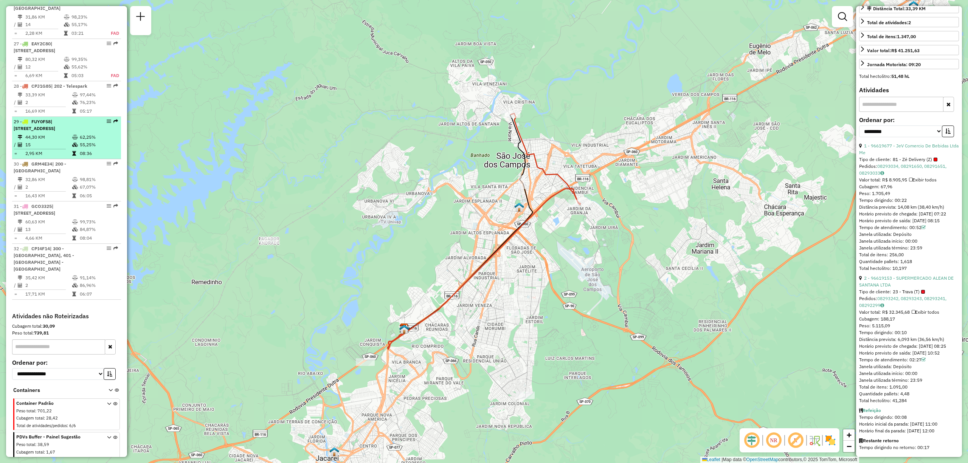
click at [47, 141] on td "44,30 KM" at bounding box center [48, 137] width 47 height 8
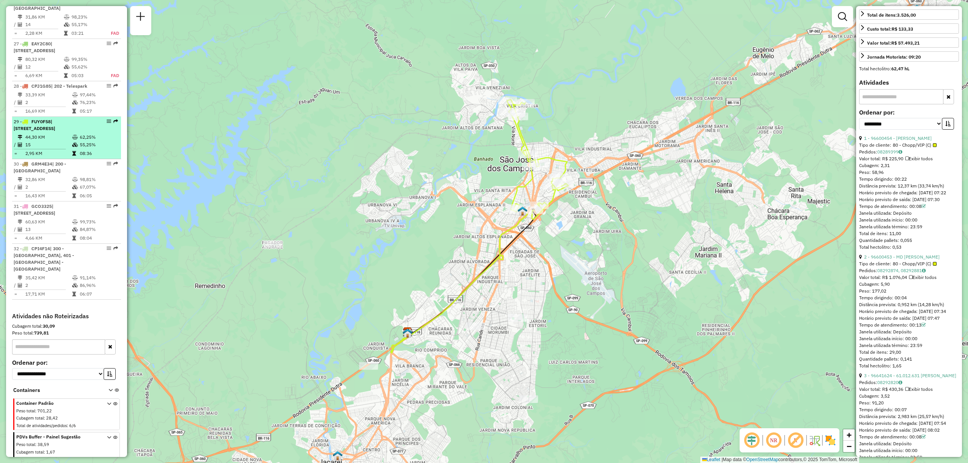
scroll to position [1123, 0]
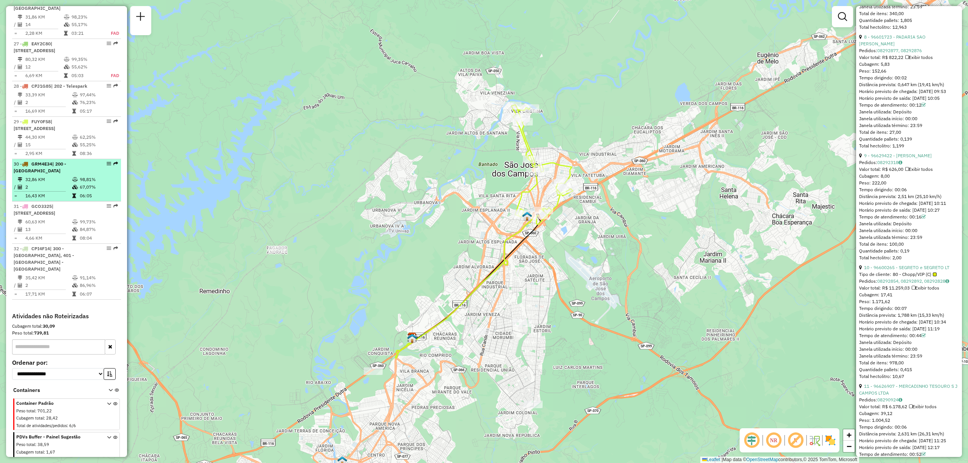
click at [46, 174] on div "30 - GRM4E34 | 200 - [GEOGRAPHIC_DATA]" at bounding box center [54, 168] width 80 height 14
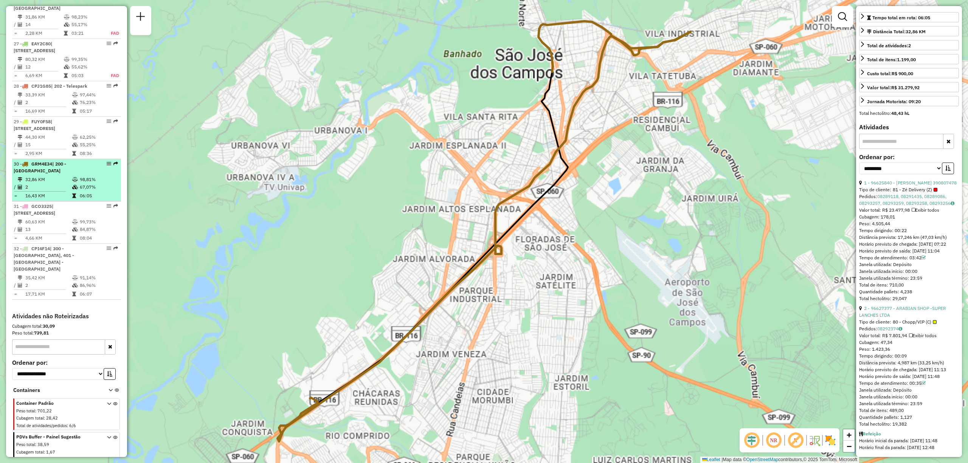
scroll to position [188, 0]
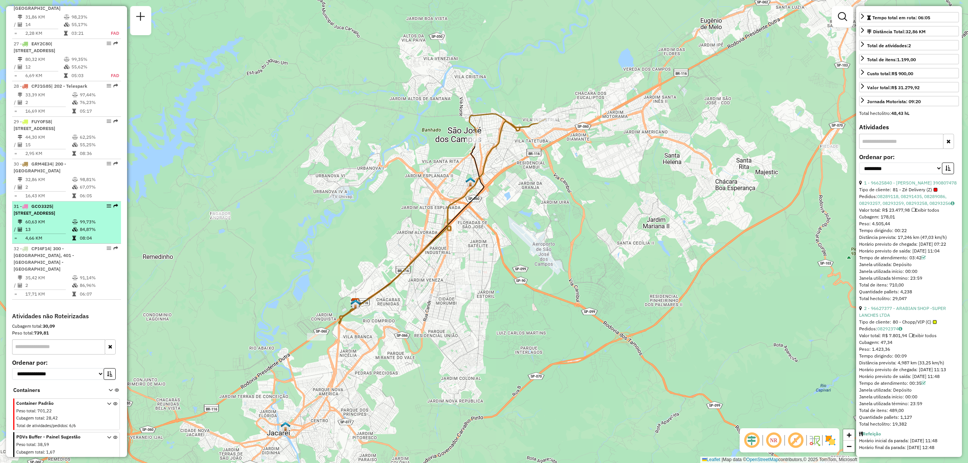
click at [40, 217] on div "31 - GCO3325 | 400 - [GEOGRAPHIC_DATA], [STREET_ADDRESS]" at bounding box center [54, 210] width 80 height 14
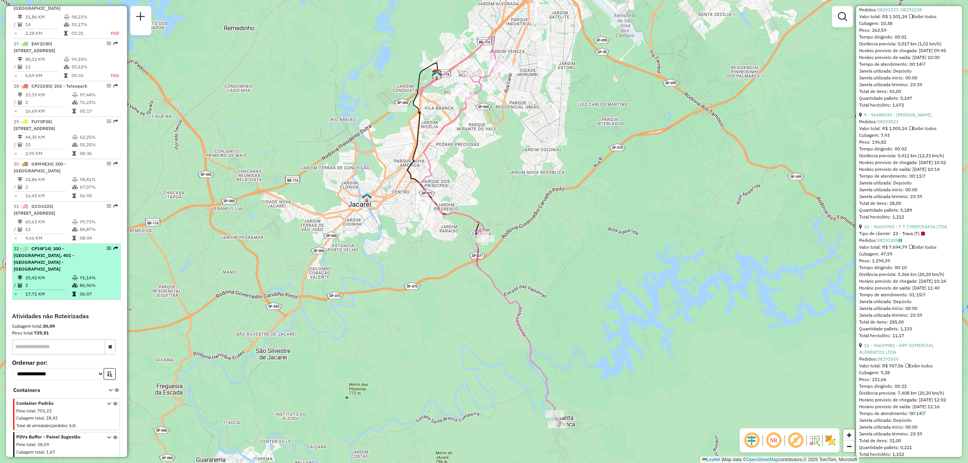
click at [54, 290] on td at bounding box center [43, 289] width 58 height 1
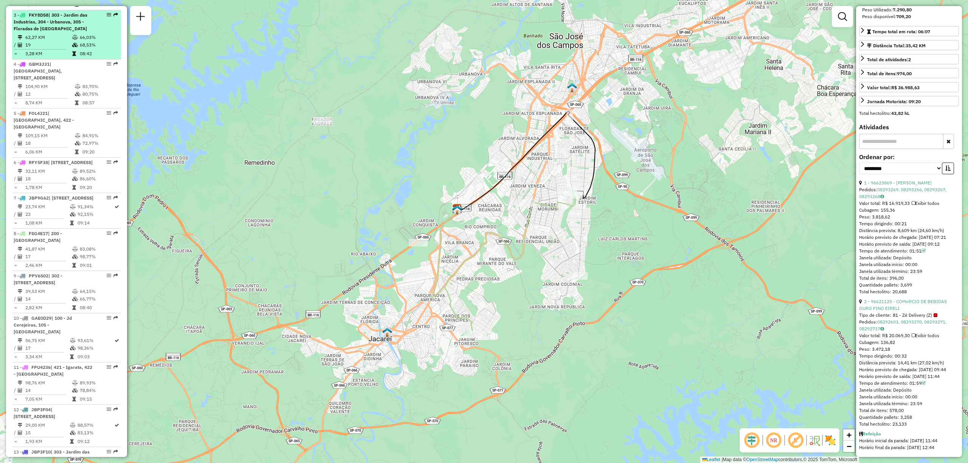
scroll to position [531, 0]
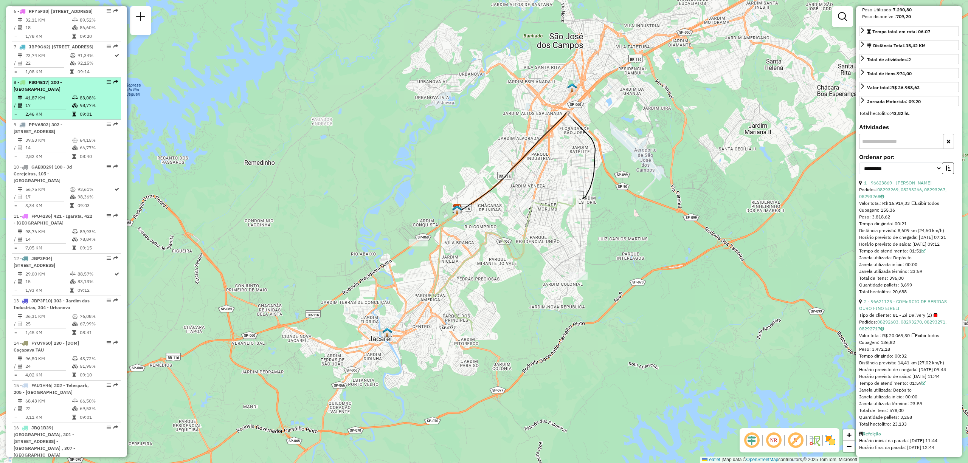
click at [46, 85] on span "FSG4E17" at bounding box center [38, 82] width 19 height 6
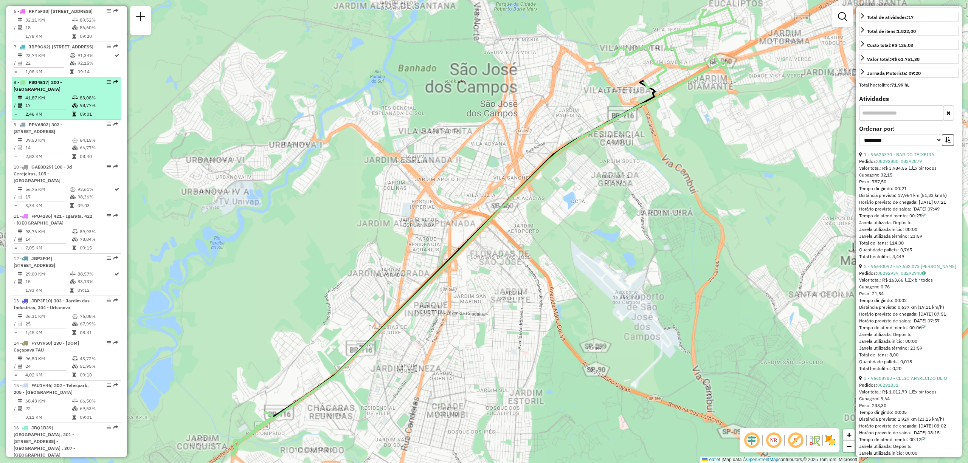
scroll to position [1116, 0]
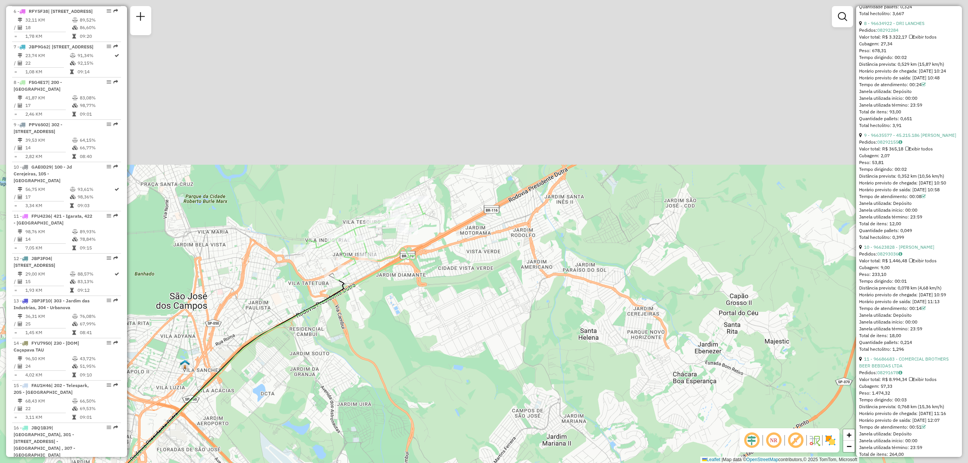
drag, startPoint x: 604, startPoint y: 118, endPoint x: 294, endPoint y: 310, distance: 365.2
click at [294, 310] on div "Janela de atendimento Grade de atendimento Capacidade Transportadoras Veículos …" at bounding box center [484, 231] width 968 height 463
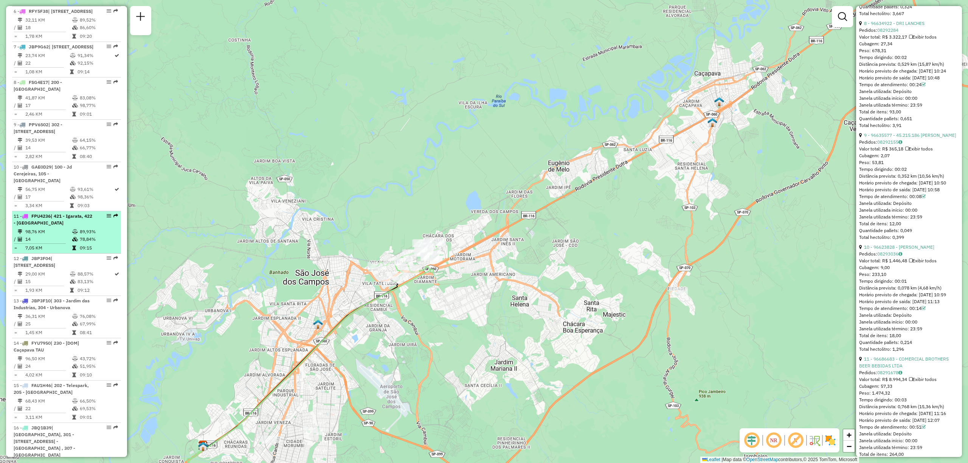
click at [44, 236] on td "98,76 KM" at bounding box center [48, 232] width 47 height 8
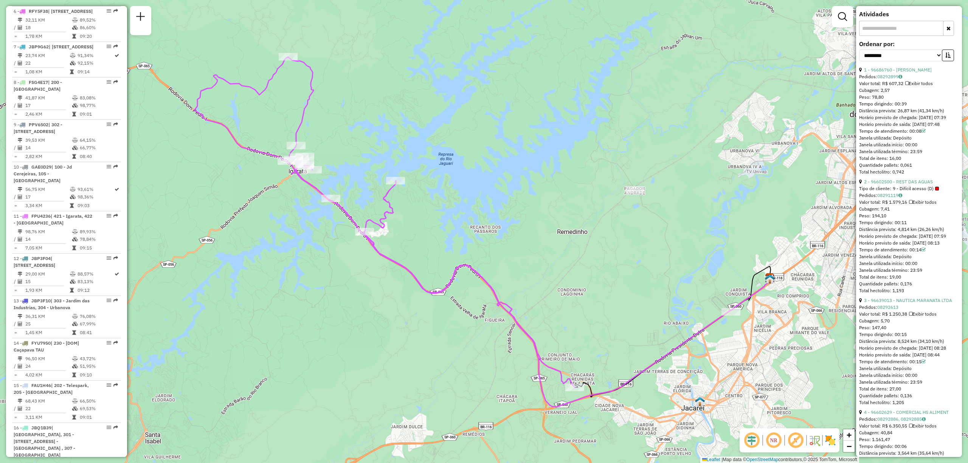
scroll to position [302, 0]
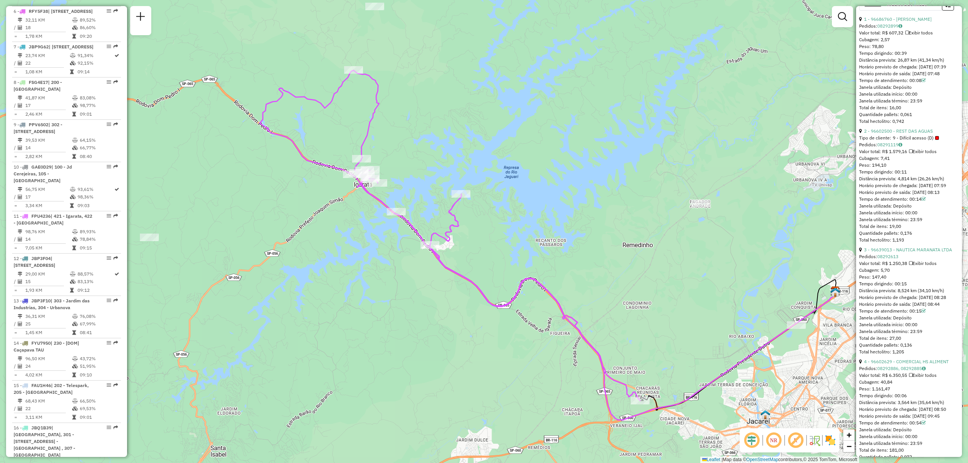
drag, startPoint x: 242, startPoint y: 208, endPoint x: 307, endPoint y: 221, distance: 66.7
click at [307, 221] on div "Janela de atendimento Grade de atendimento Capacidade Transportadoras Veículos …" at bounding box center [484, 231] width 968 height 463
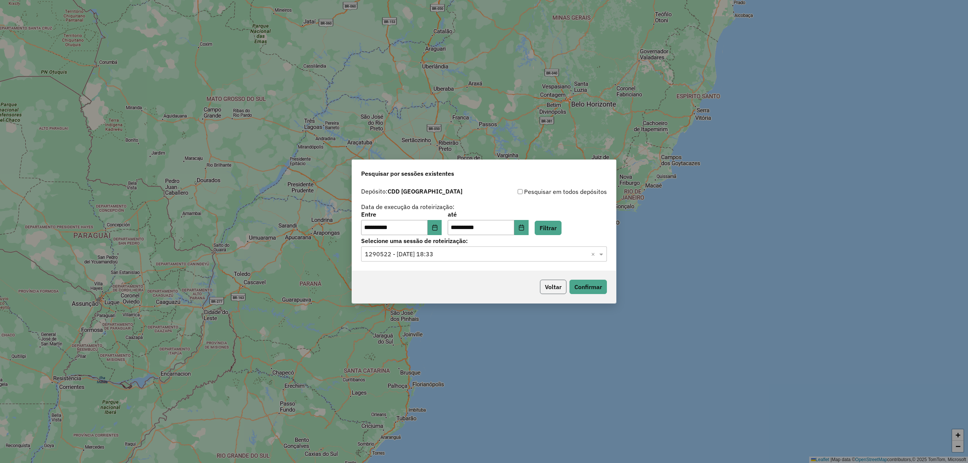
click at [560, 288] on button "Voltar" at bounding box center [553, 287] width 26 height 14
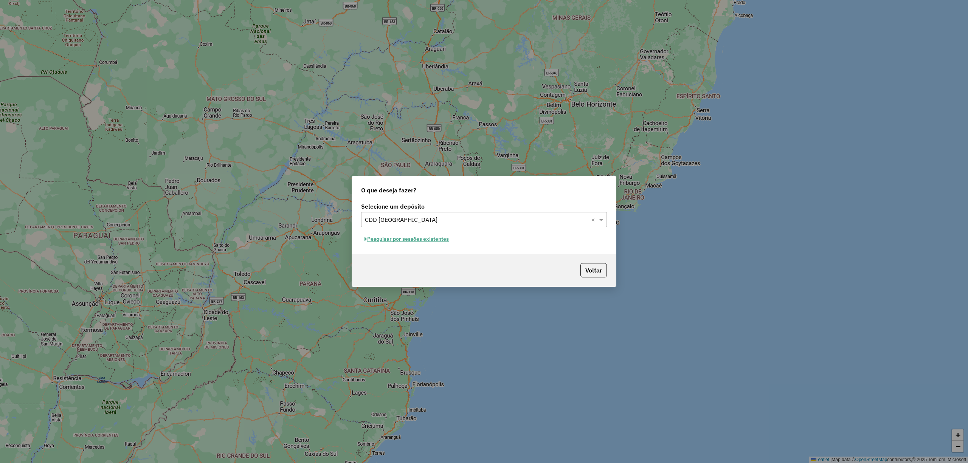
click at [409, 296] on div "O que deseja fazer? Selecione um depósito Selecione um depósito × CDD São José …" at bounding box center [484, 231] width 968 height 463
click at [590, 265] on button "Voltar" at bounding box center [593, 270] width 26 height 14
